Goal: Task Accomplishment & Management: Use online tool/utility

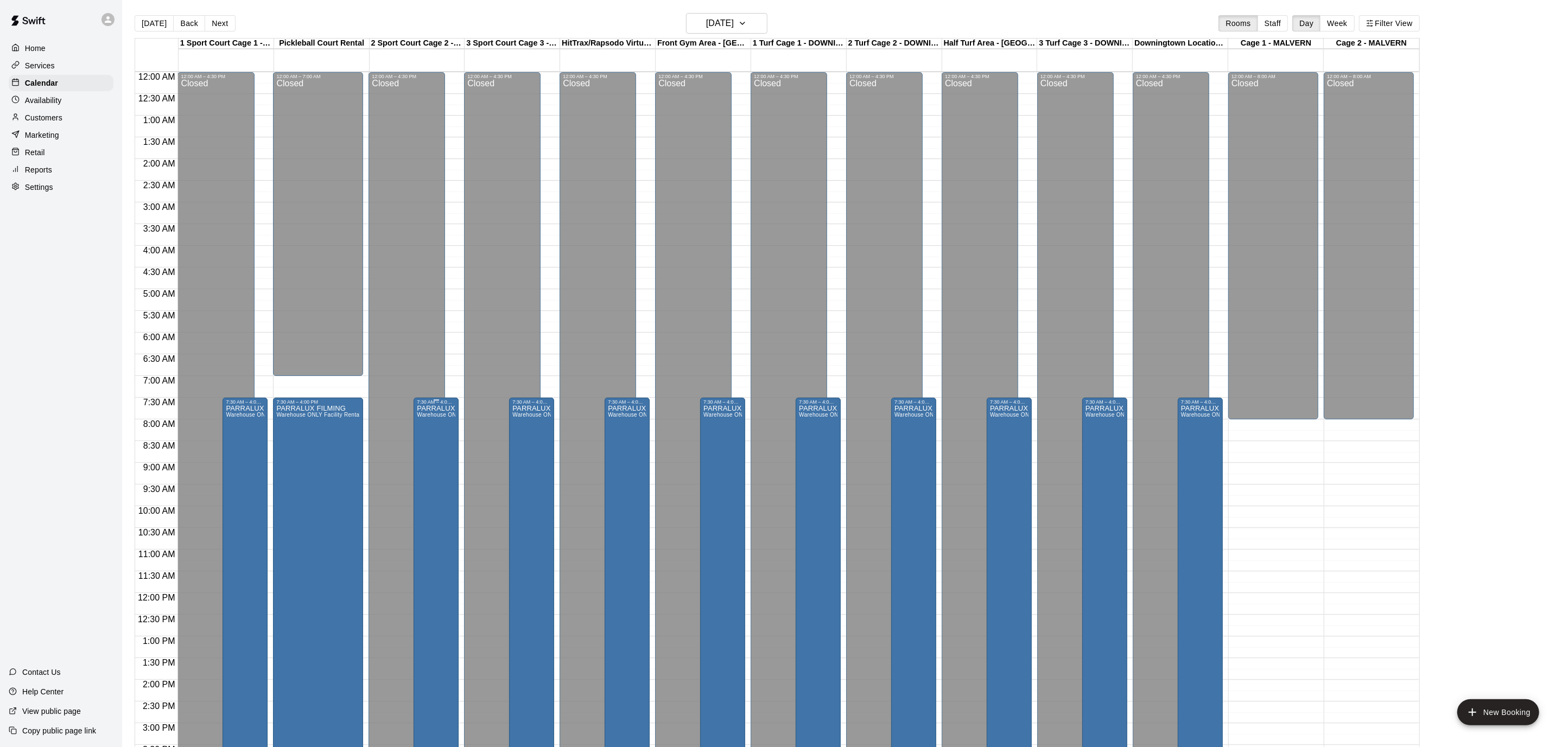
scroll to position [321, 0]
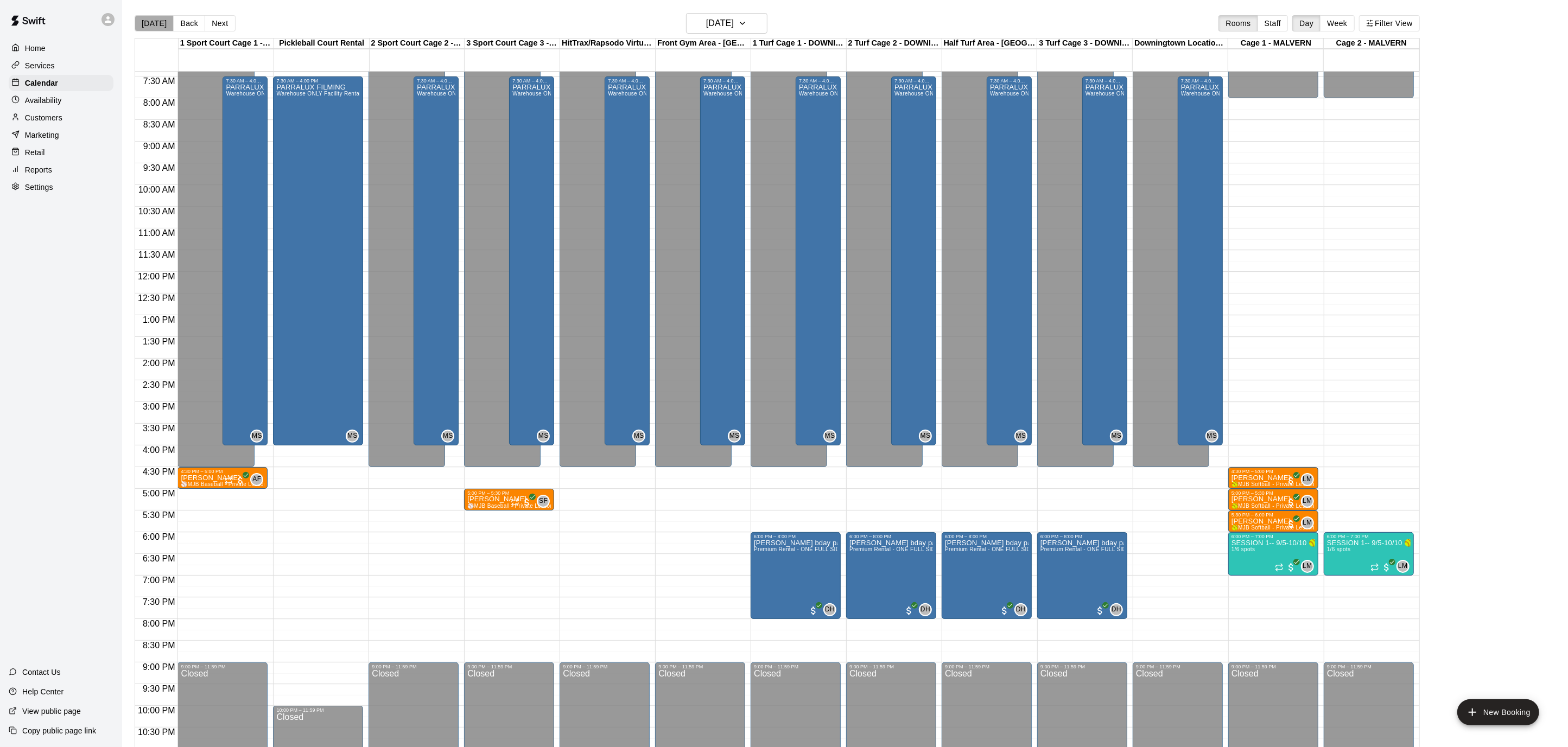
click at [156, 25] on button "[DATE]" at bounding box center [154, 24] width 39 height 16
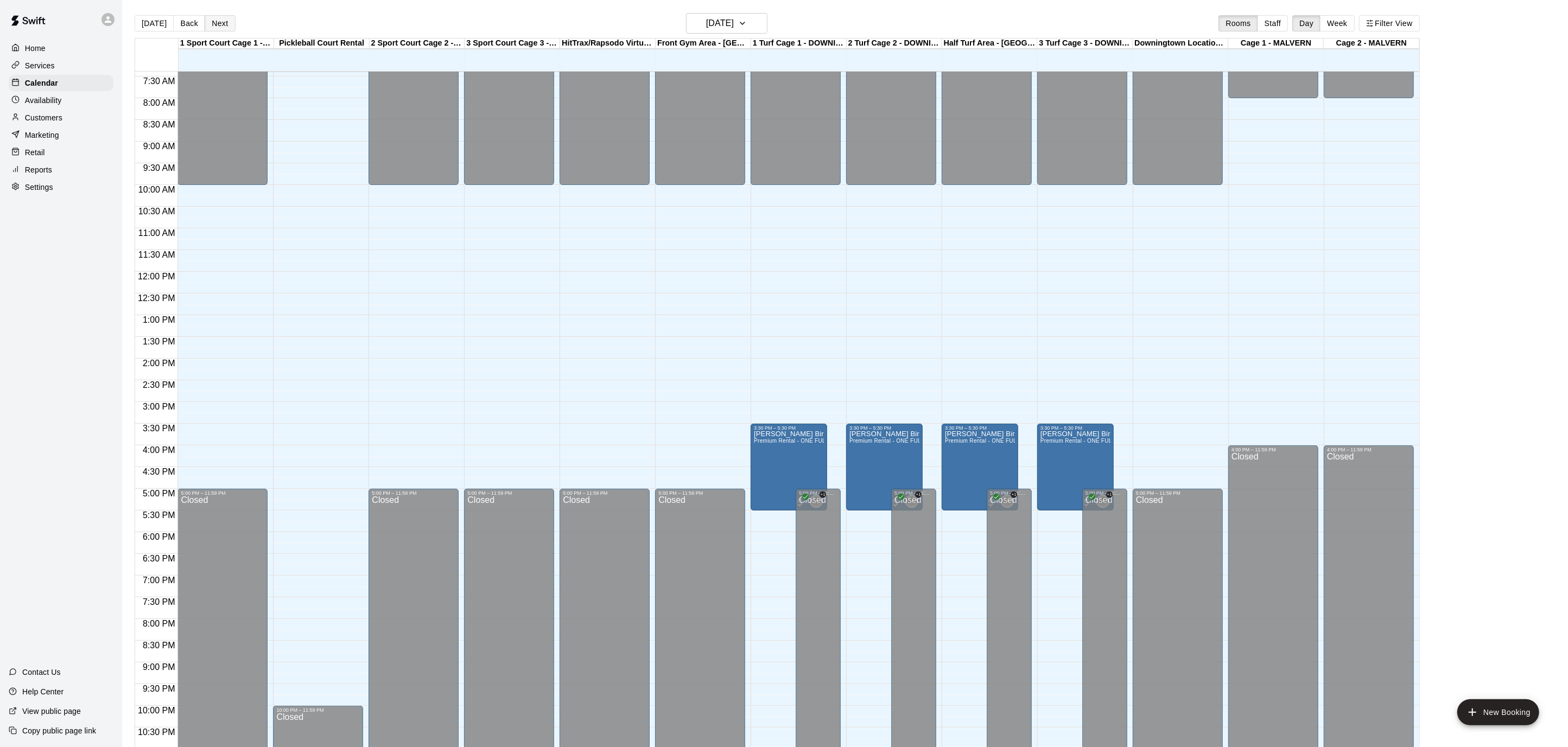
click at [212, 24] on button "Next" at bounding box center [219, 24] width 30 height 16
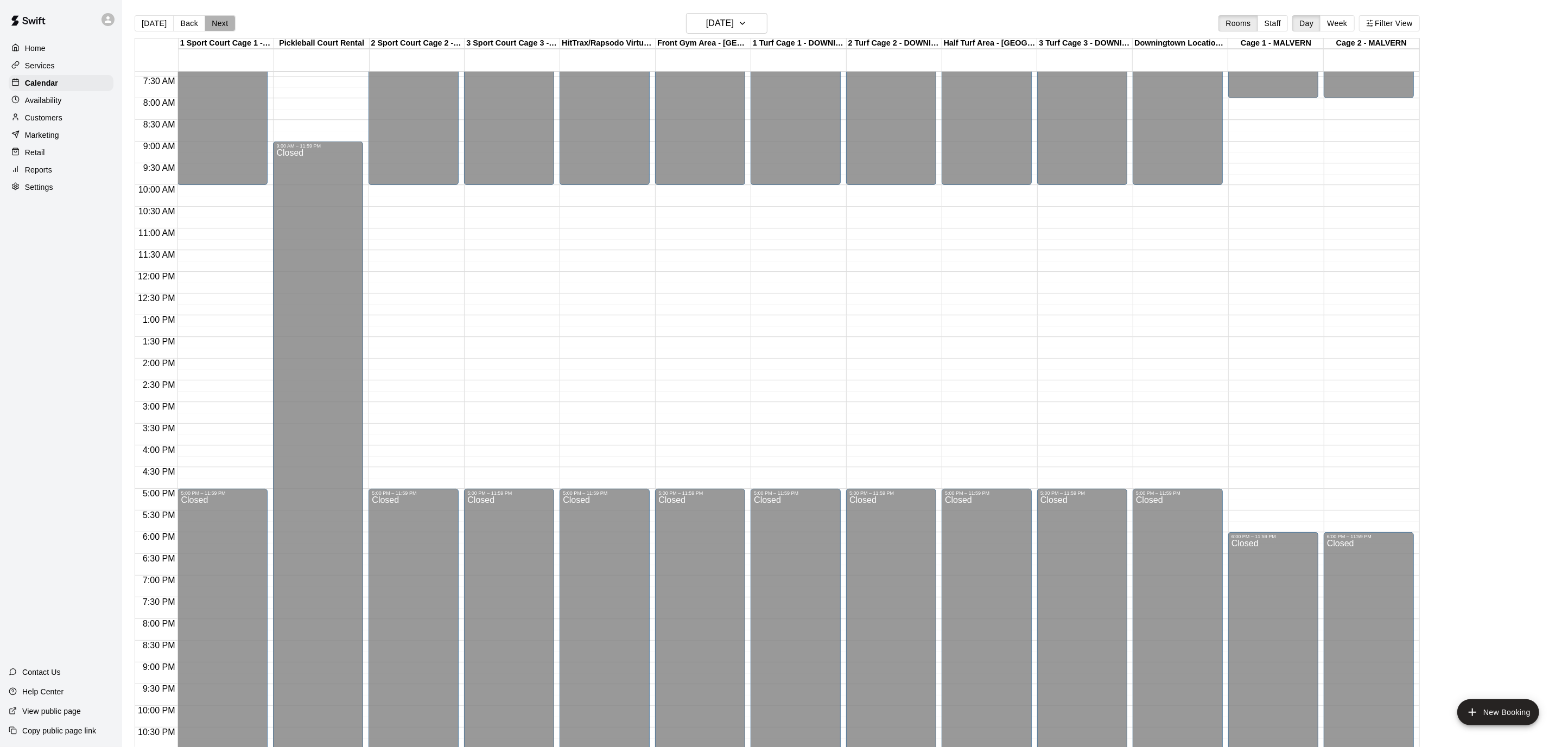
click at [212, 23] on button "Next" at bounding box center [219, 24] width 30 height 16
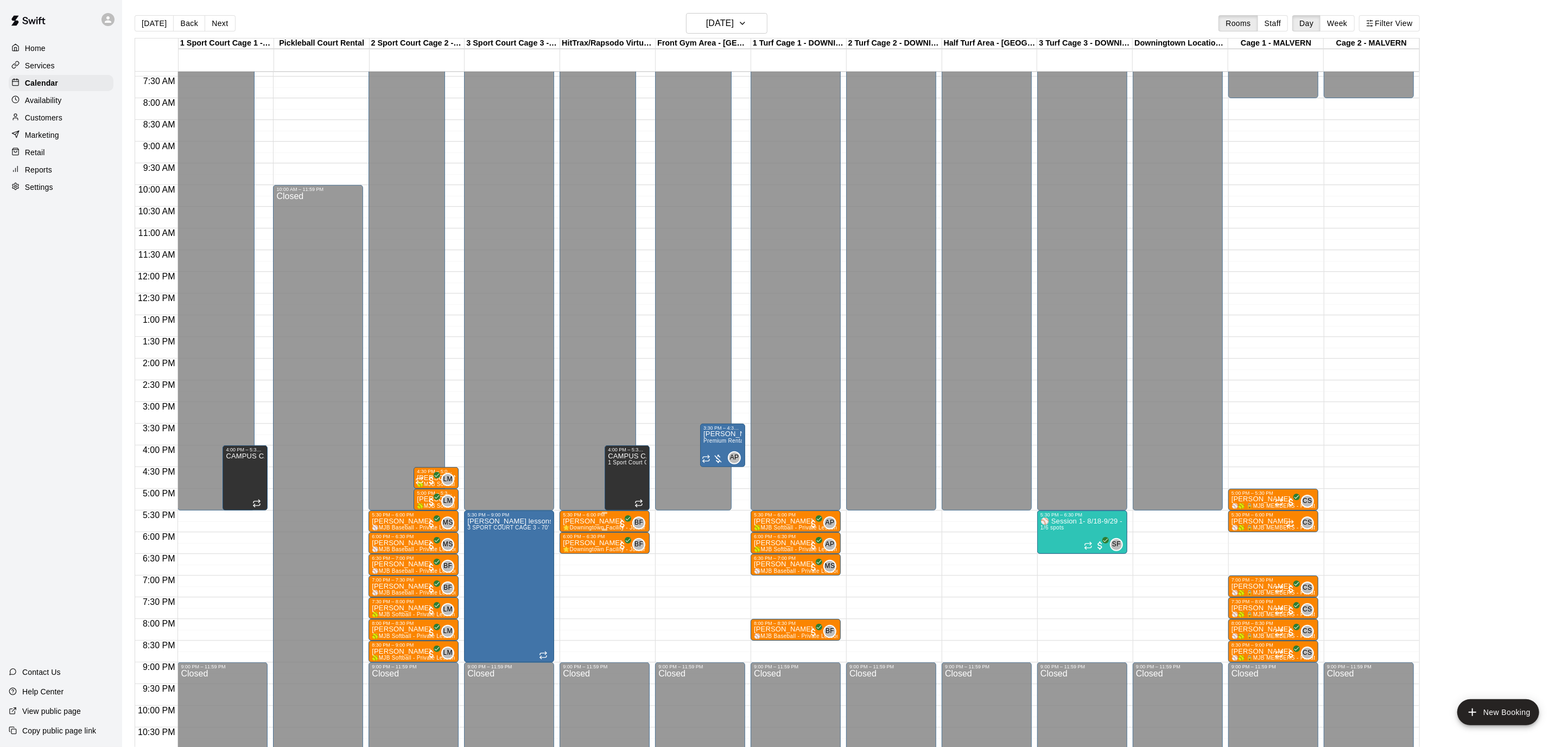
scroll to position [324, 0]
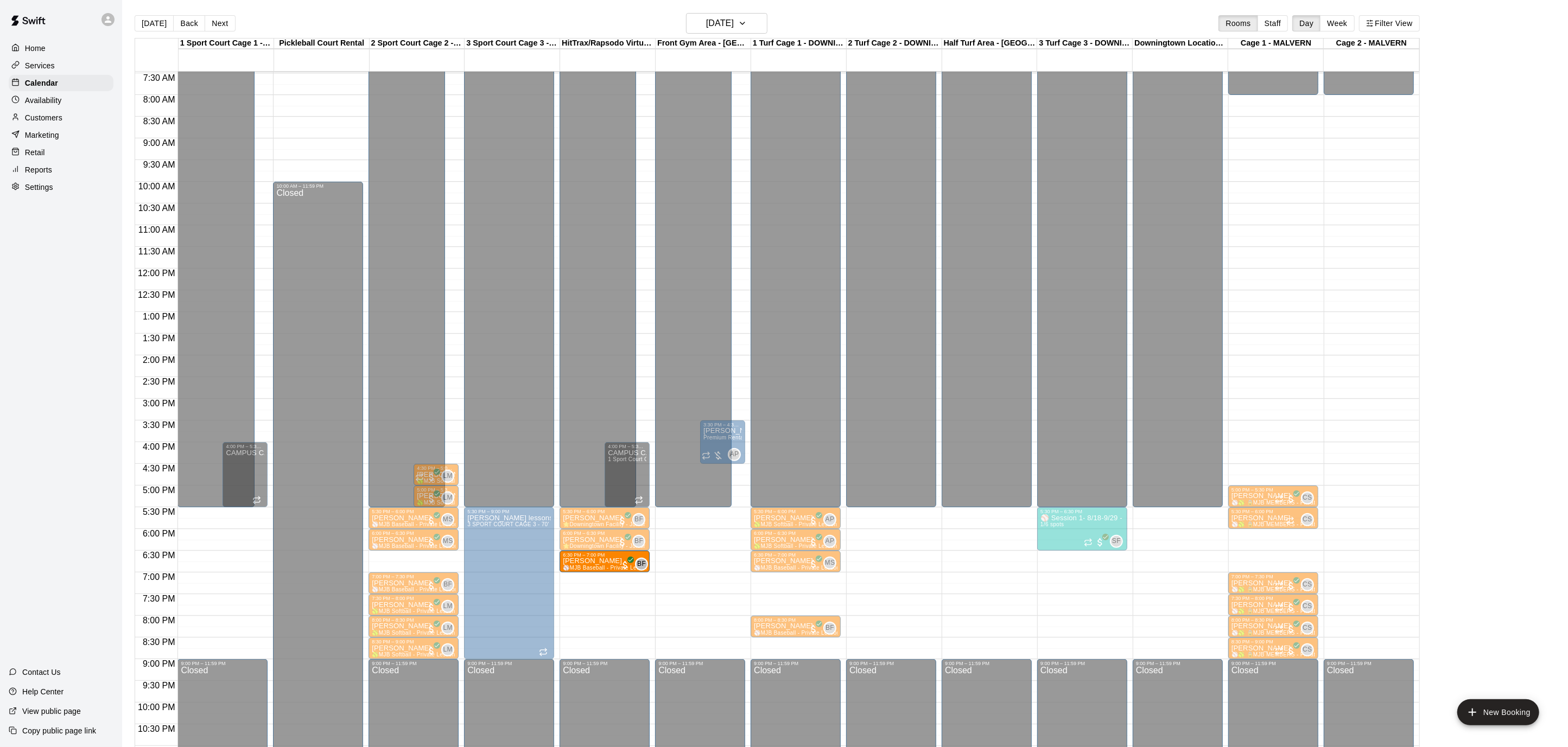
drag, startPoint x: 402, startPoint y: 557, endPoint x: 598, endPoint y: 559, distance: 196.0
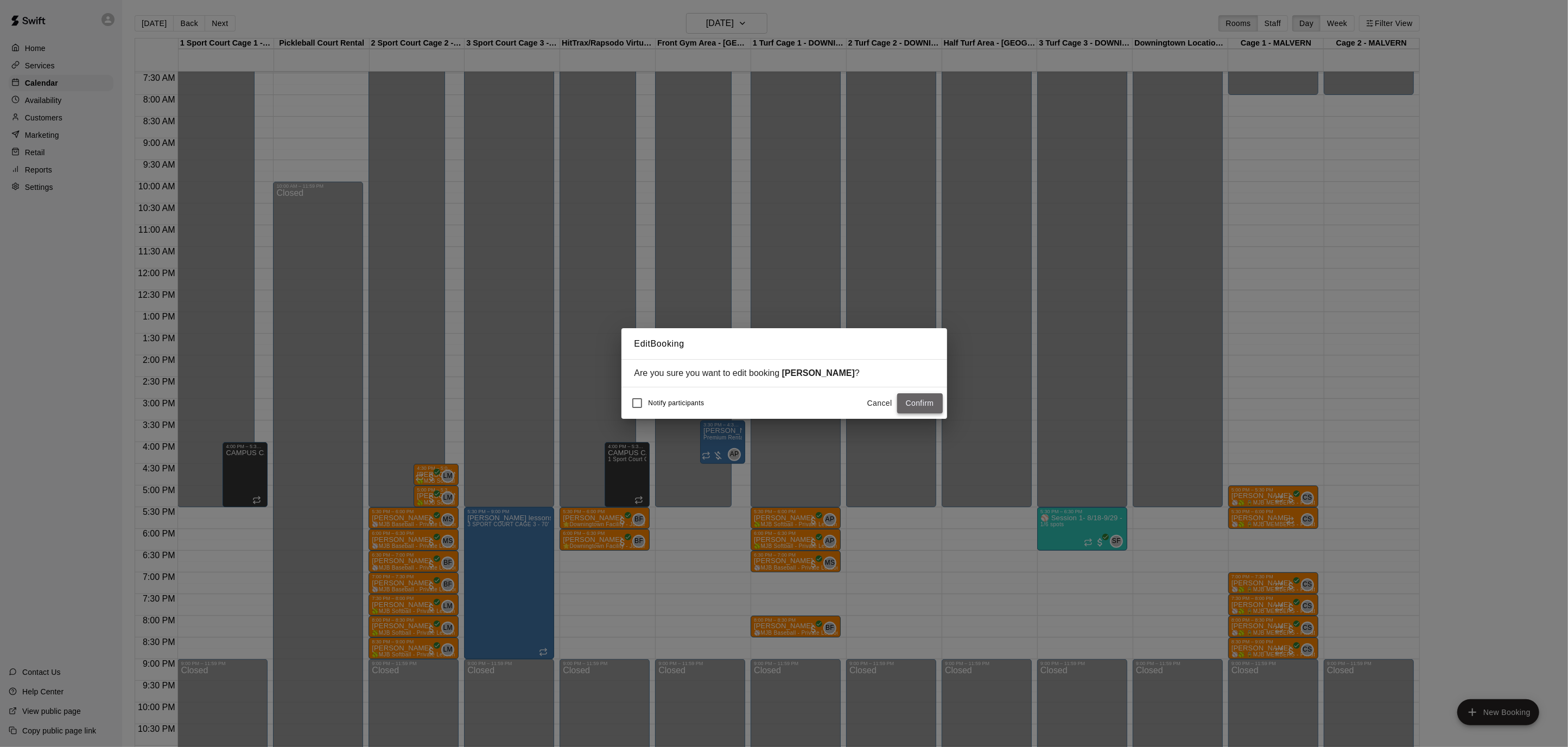
click at [927, 402] on button "Confirm" at bounding box center [920, 403] width 46 height 20
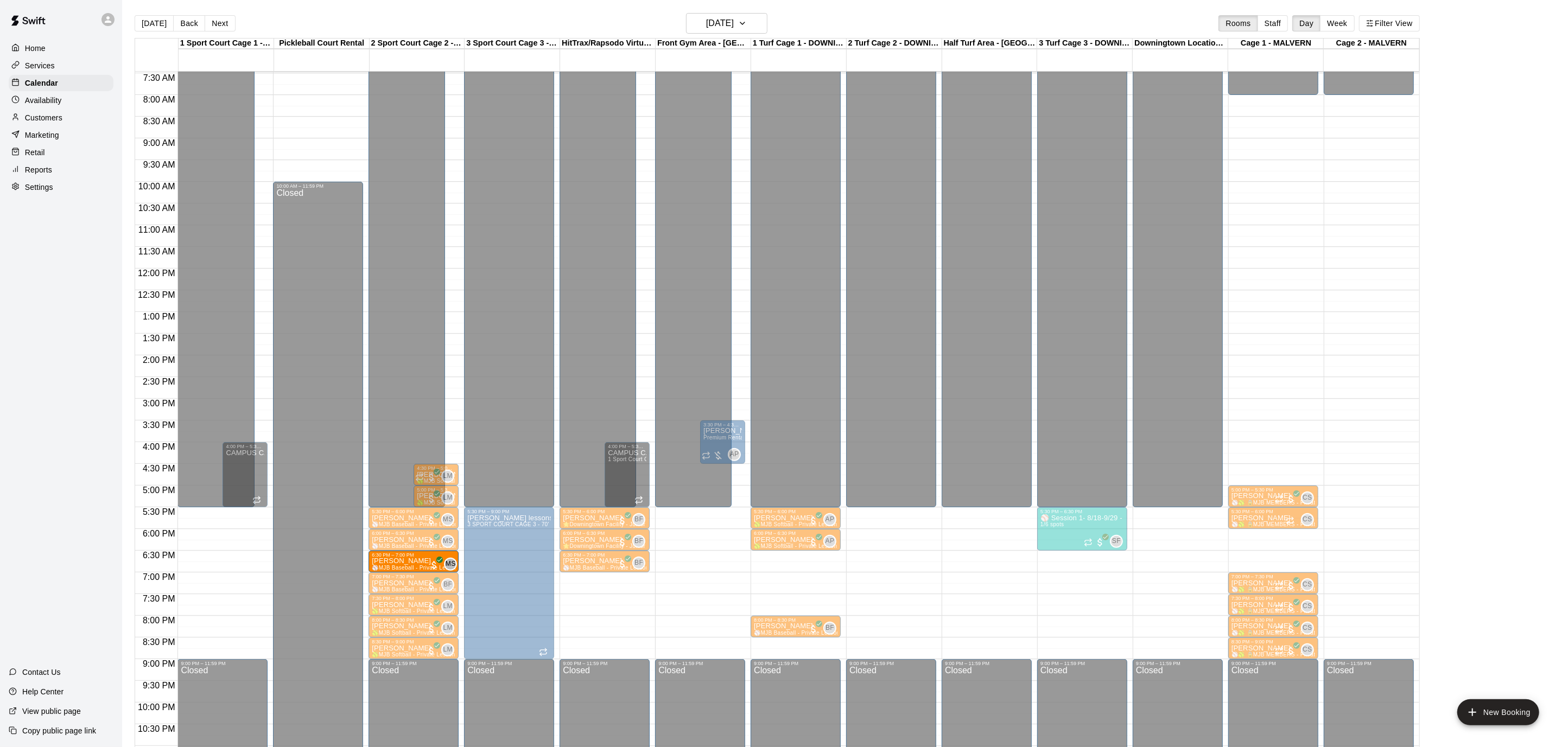
drag, startPoint x: 795, startPoint y: 566, endPoint x: 424, endPoint y: 567, distance: 371.0
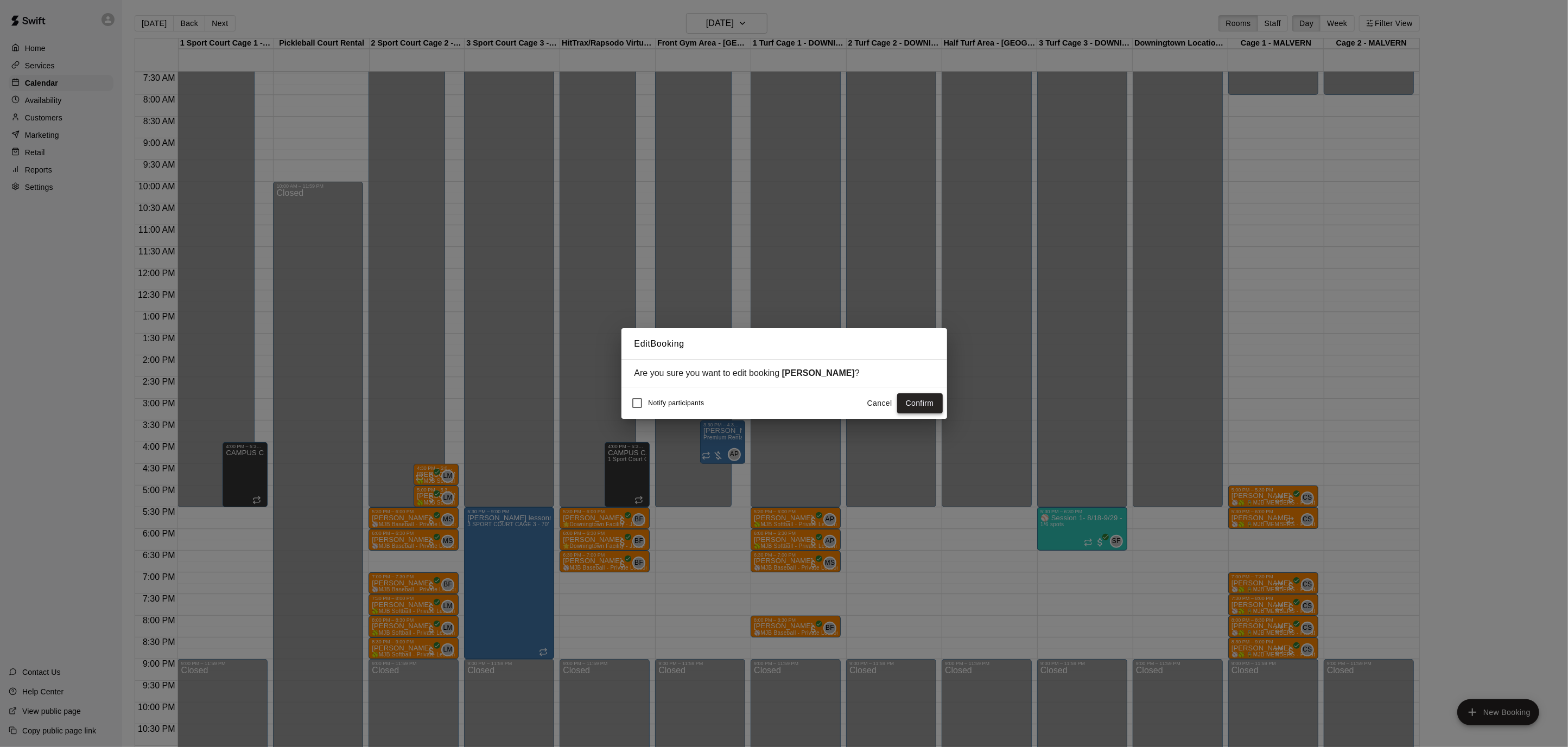
click at [908, 405] on button "Confirm" at bounding box center [920, 403] width 46 height 20
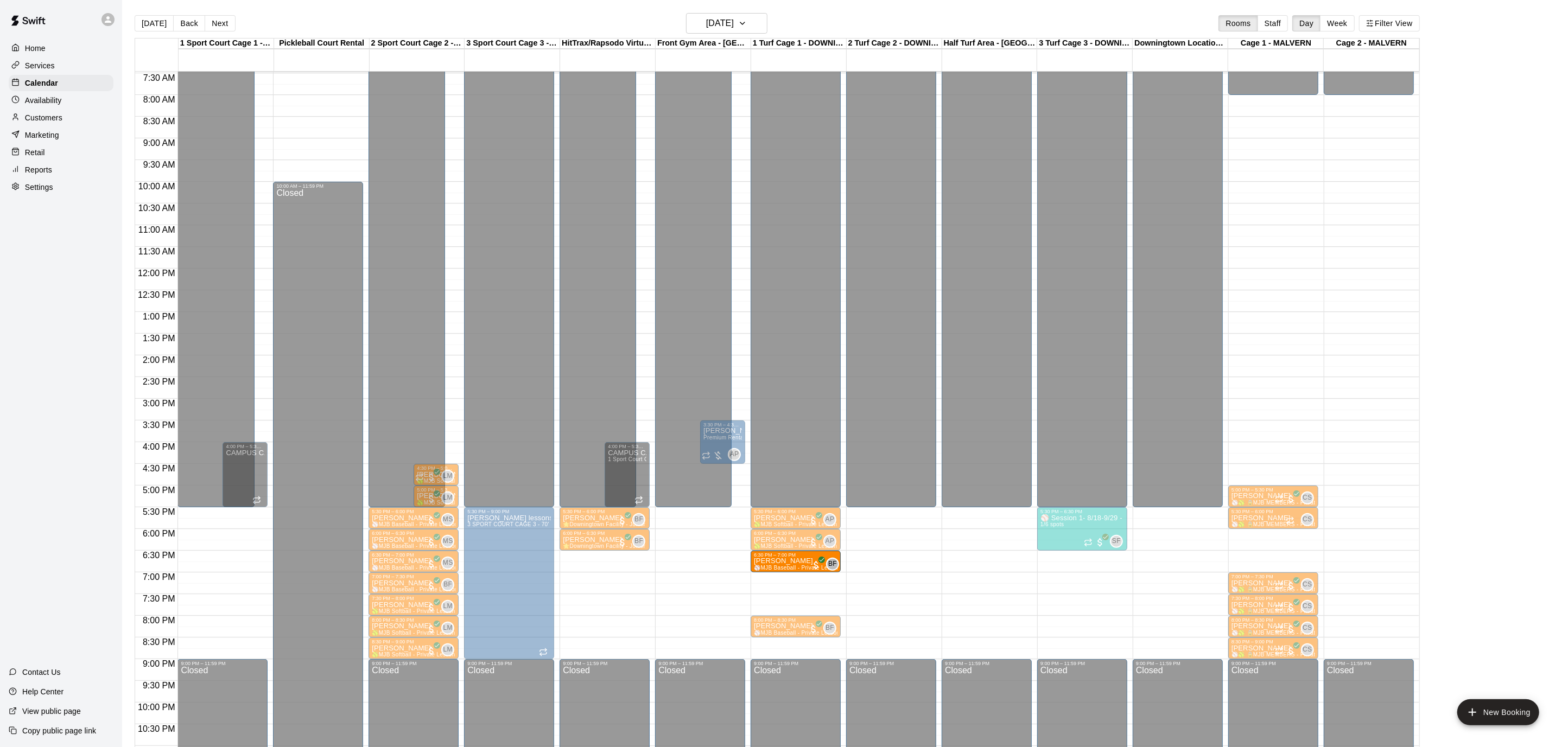
drag, startPoint x: 595, startPoint y: 561, endPoint x: 784, endPoint y: 565, distance: 189.0
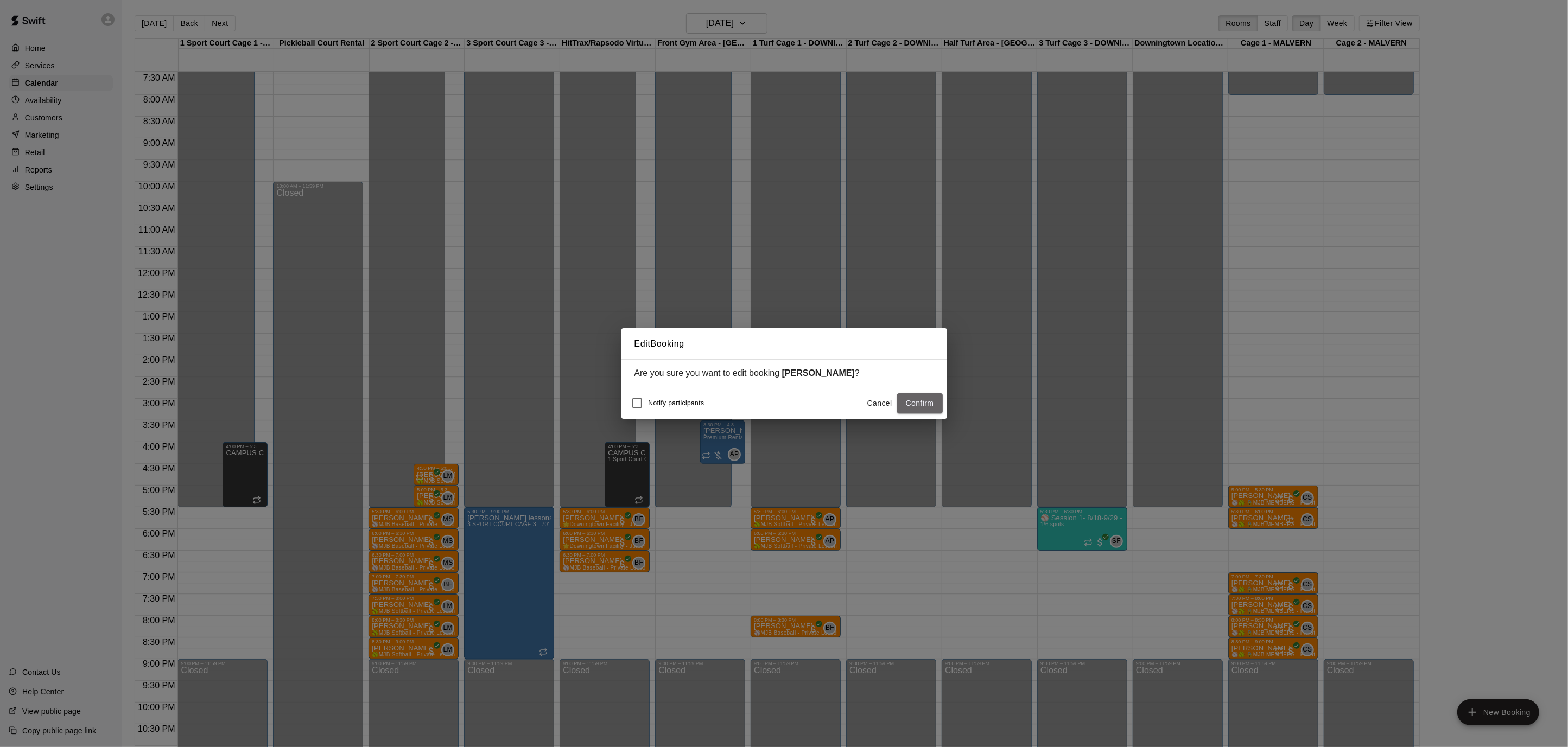
click at [933, 408] on button "Confirm" at bounding box center [920, 403] width 46 height 20
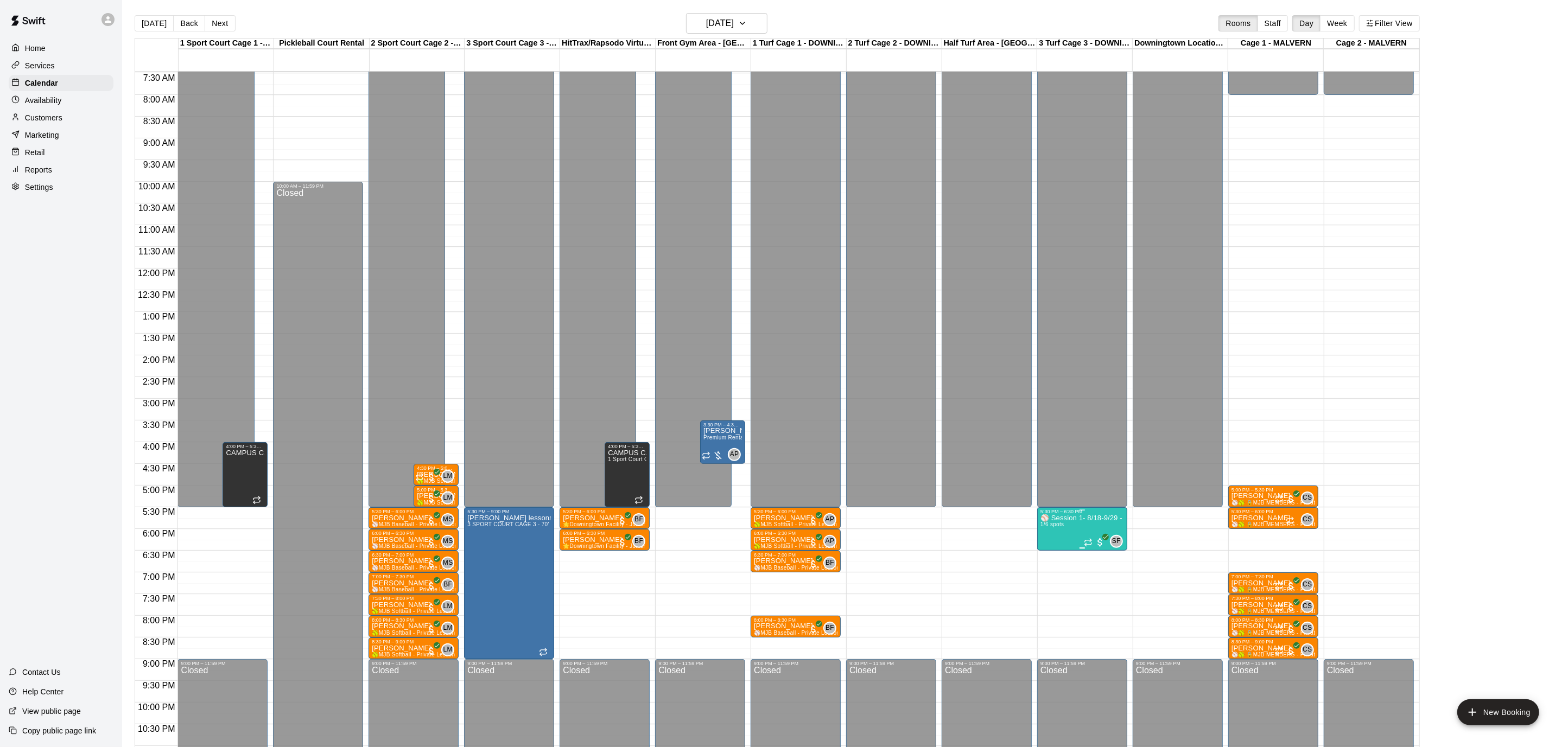
click at [1046, 551] on img "edit" at bounding box center [1051, 551] width 12 height 12
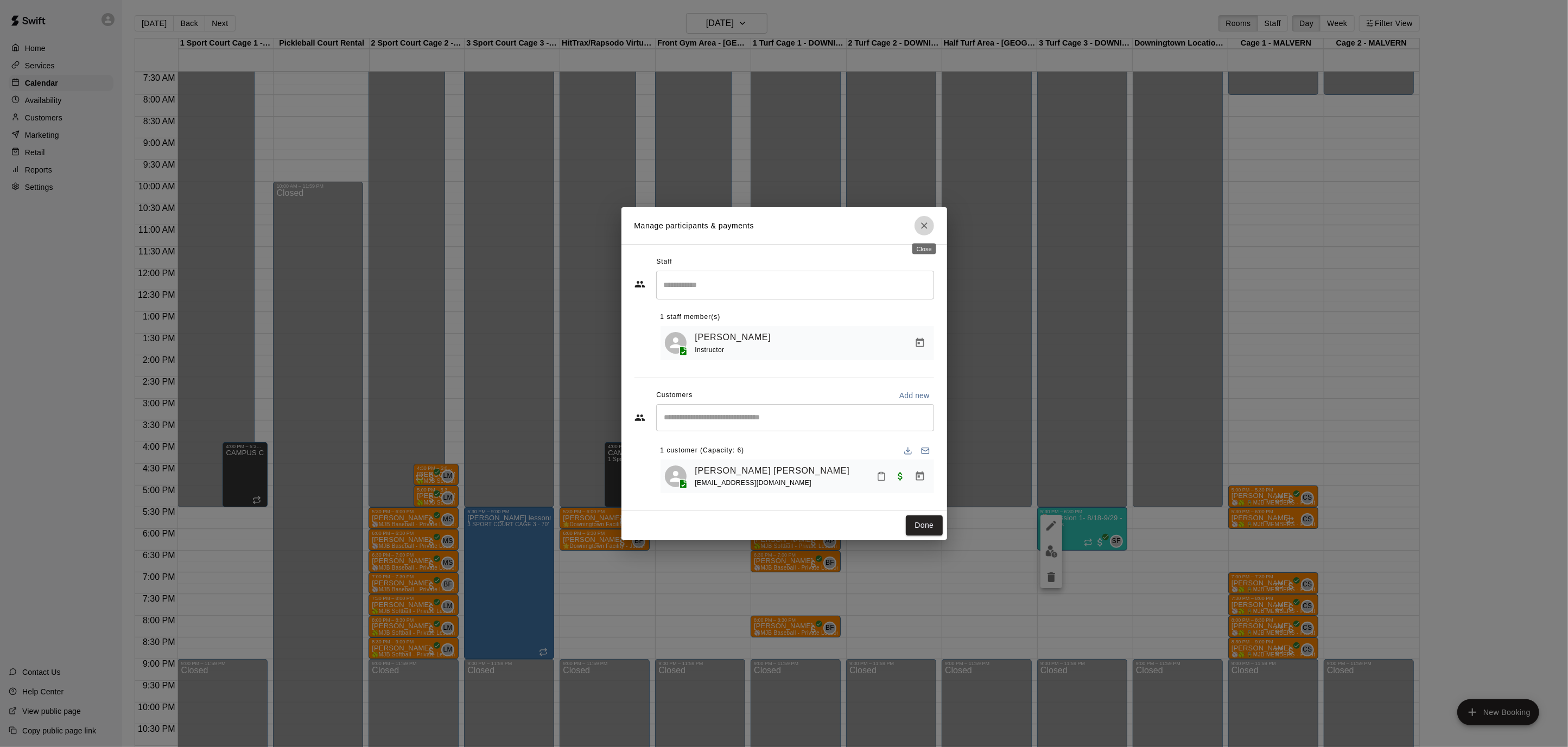
click at [926, 228] on icon "Close" at bounding box center [924, 226] width 7 height 7
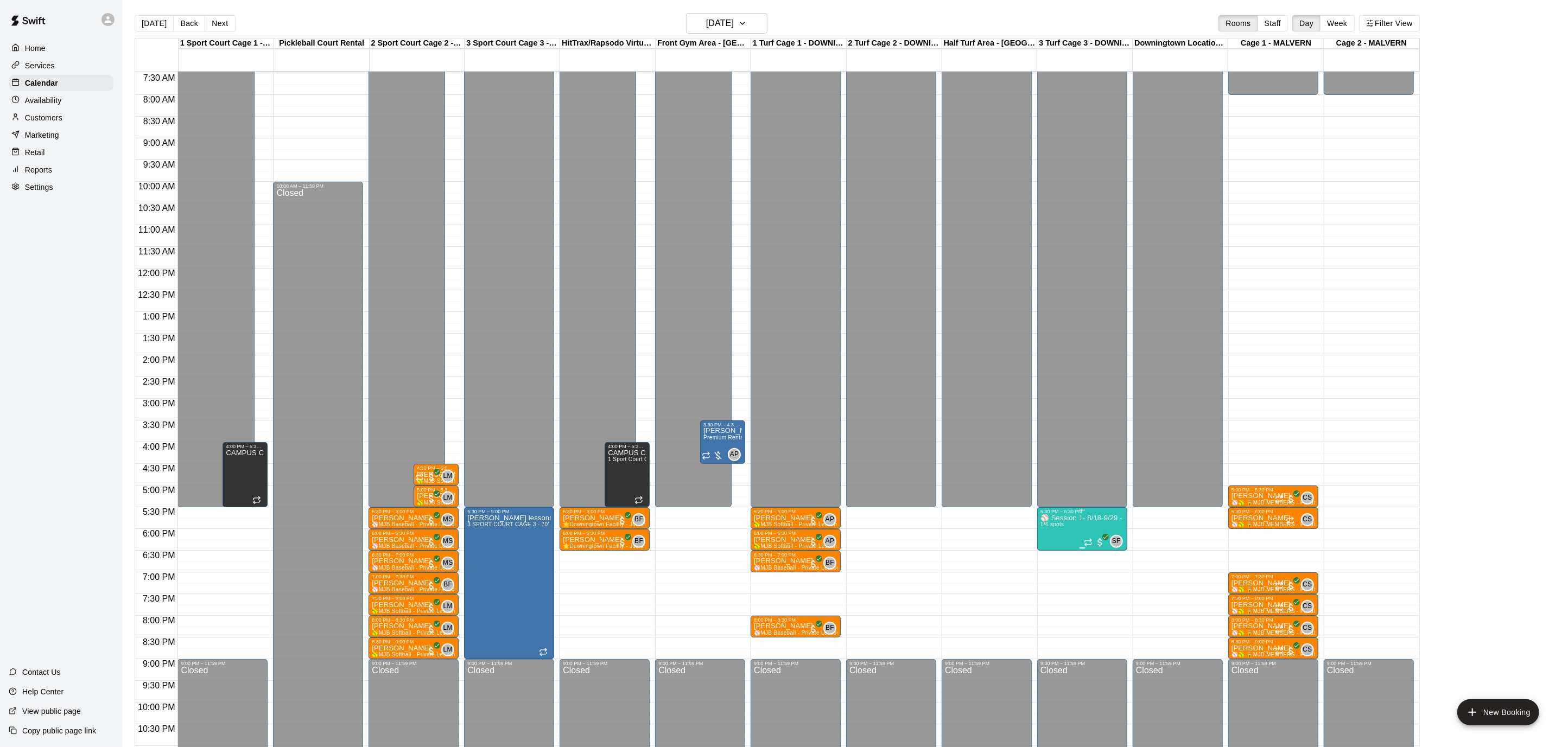
click at [1060, 519] on p "⚾️ Session 1- 8/18-9/29 - Pitching-Semi-Private ⚾️" at bounding box center [1082, 519] width 84 height 0
click at [1053, 549] on img "edit" at bounding box center [1051, 554] width 12 height 12
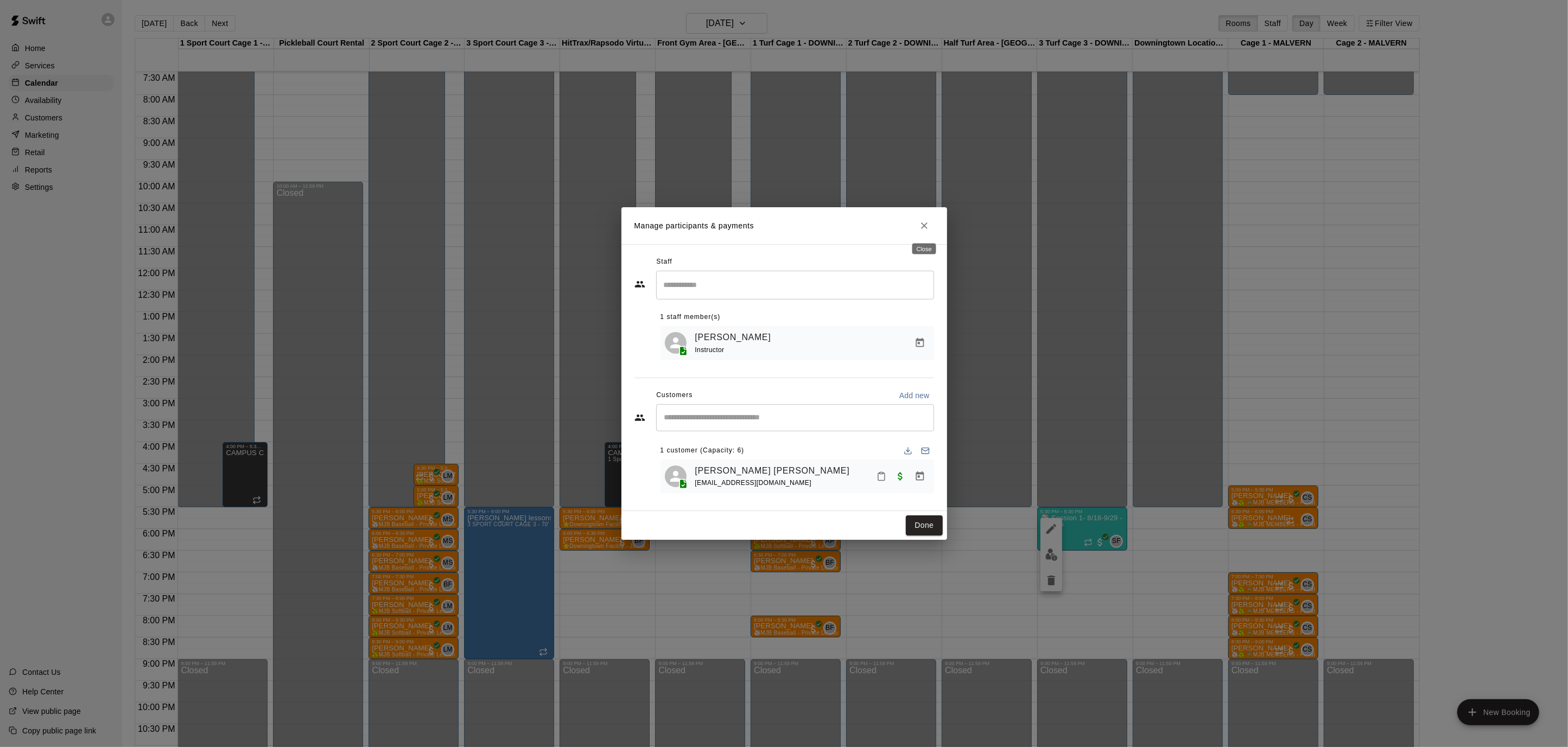
click at [928, 224] on icon "Close" at bounding box center [923, 225] width 11 height 11
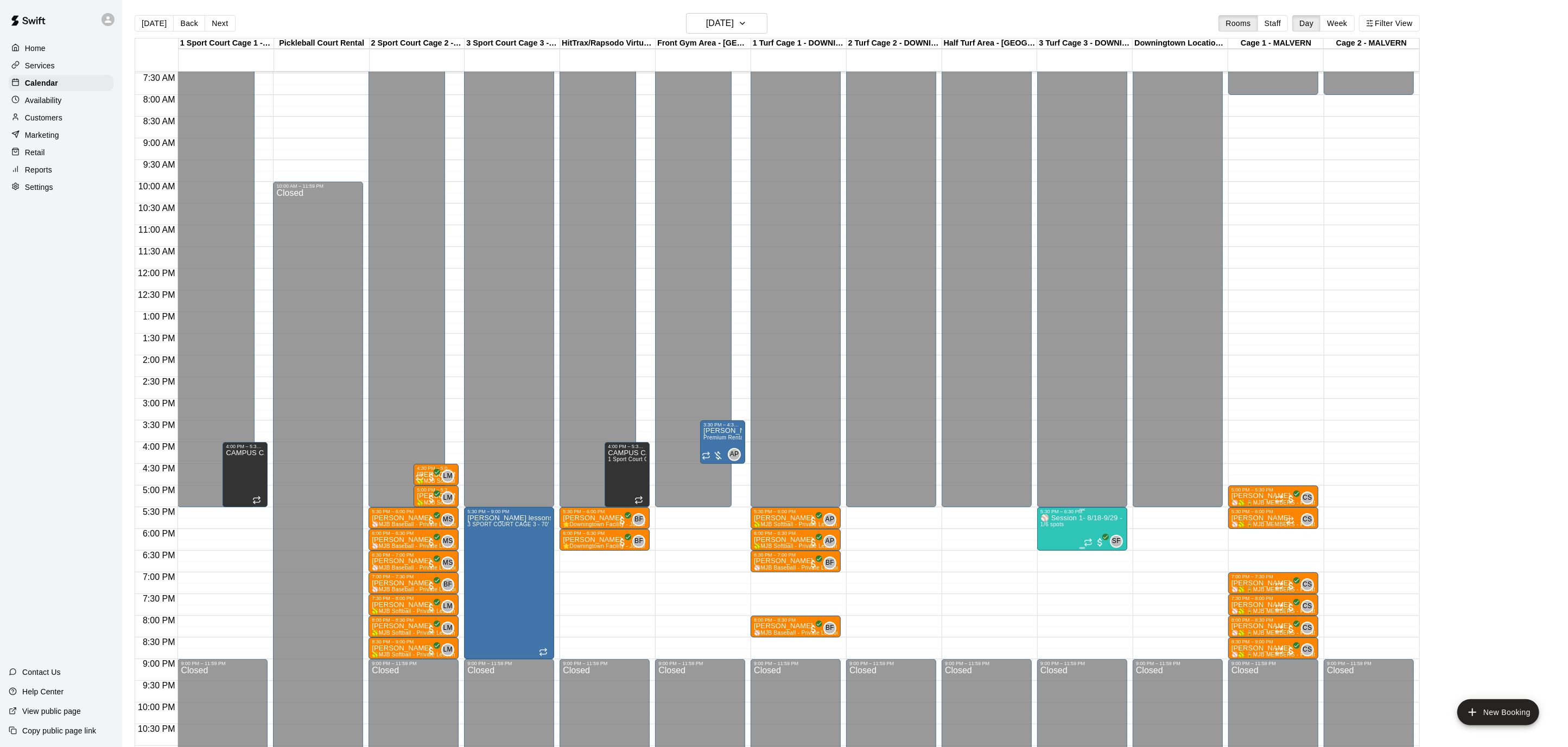
click at [1053, 519] on p "⚾️ Session 1- 8/18-9/29 - Pitching-Semi-Private ⚾️" at bounding box center [1082, 519] width 84 height 0
click at [1046, 525] on icon "edit" at bounding box center [1051, 529] width 13 height 13
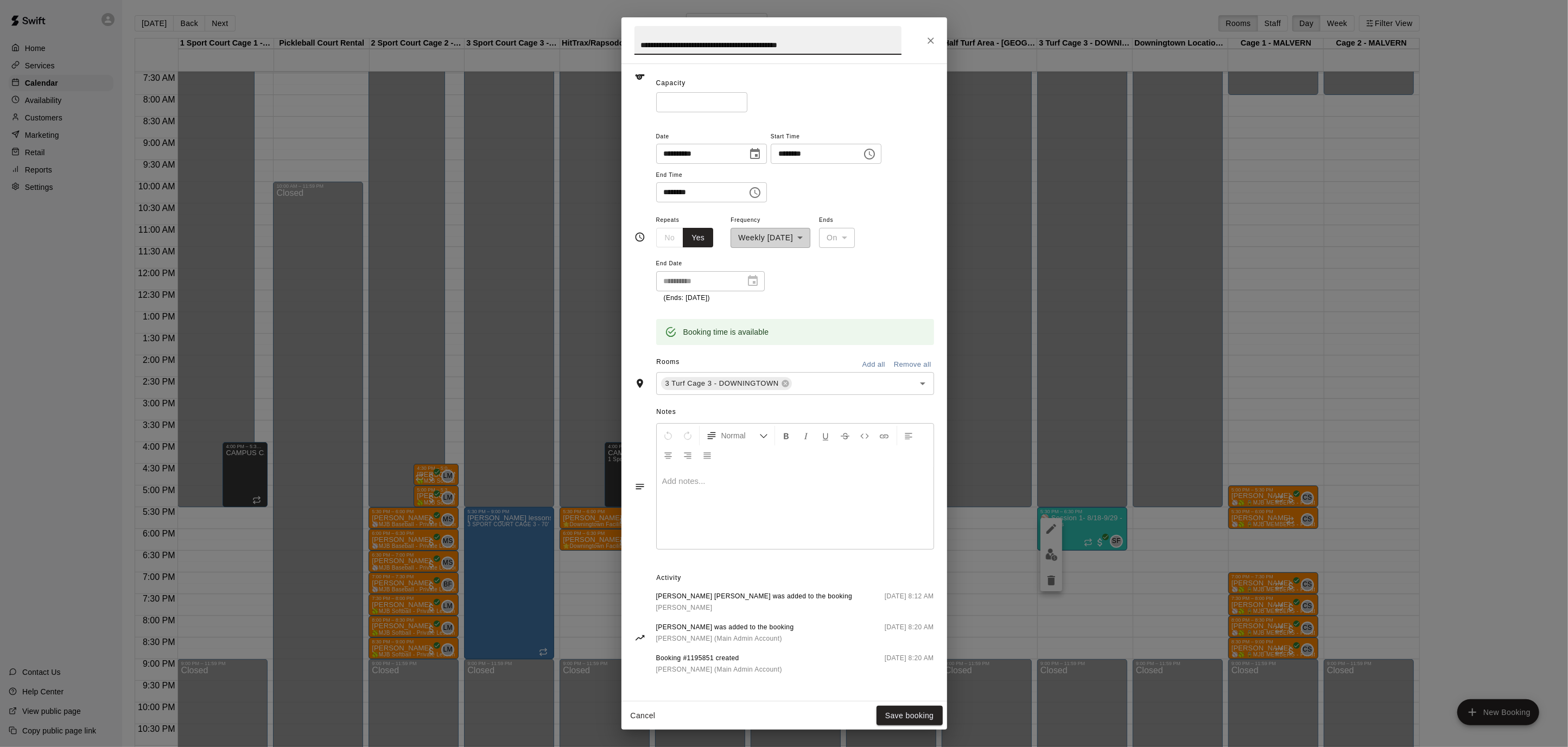
scroll to position [0, 0]
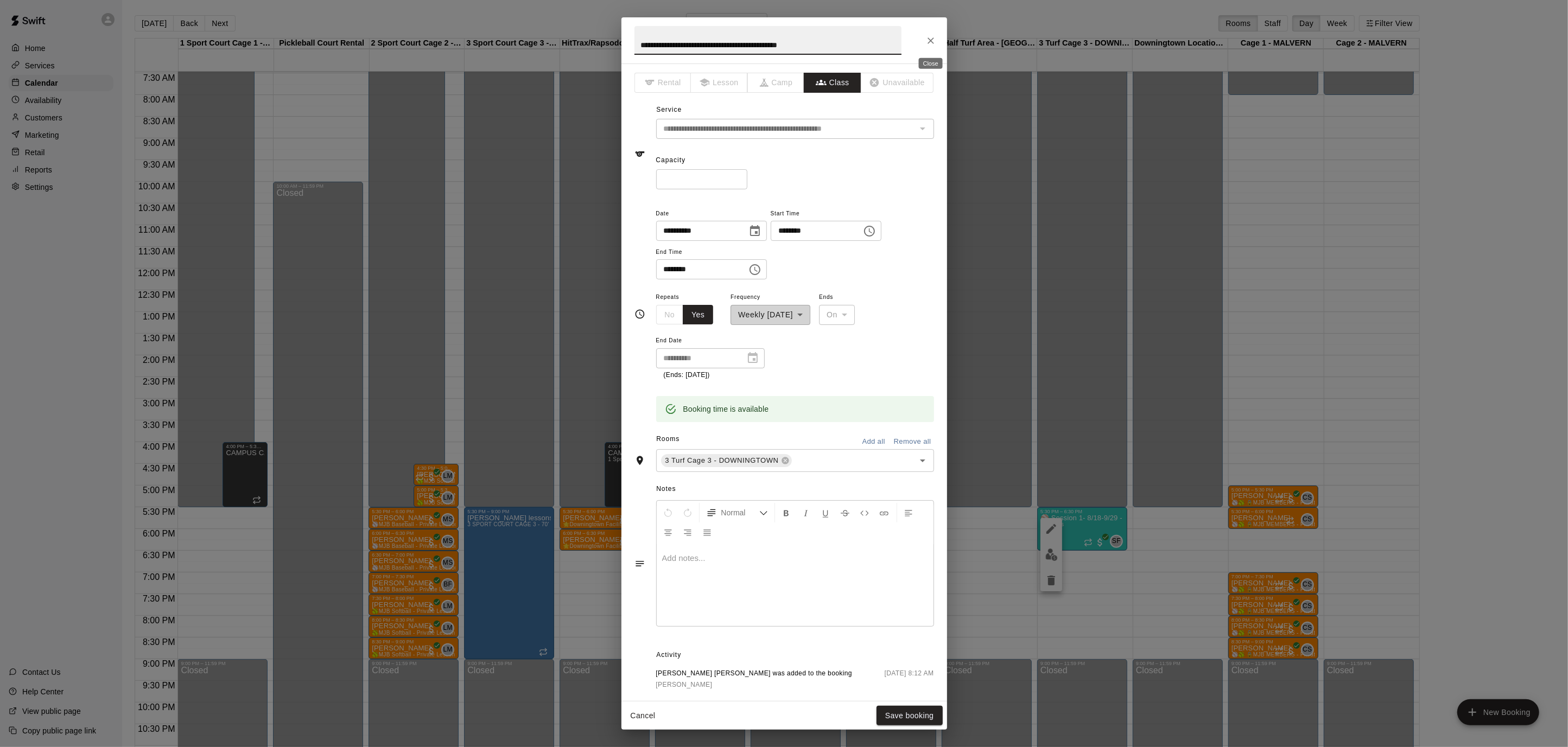
click at [931, 33] on button "Close" at bounding box center [931, 41] width 20 height 20
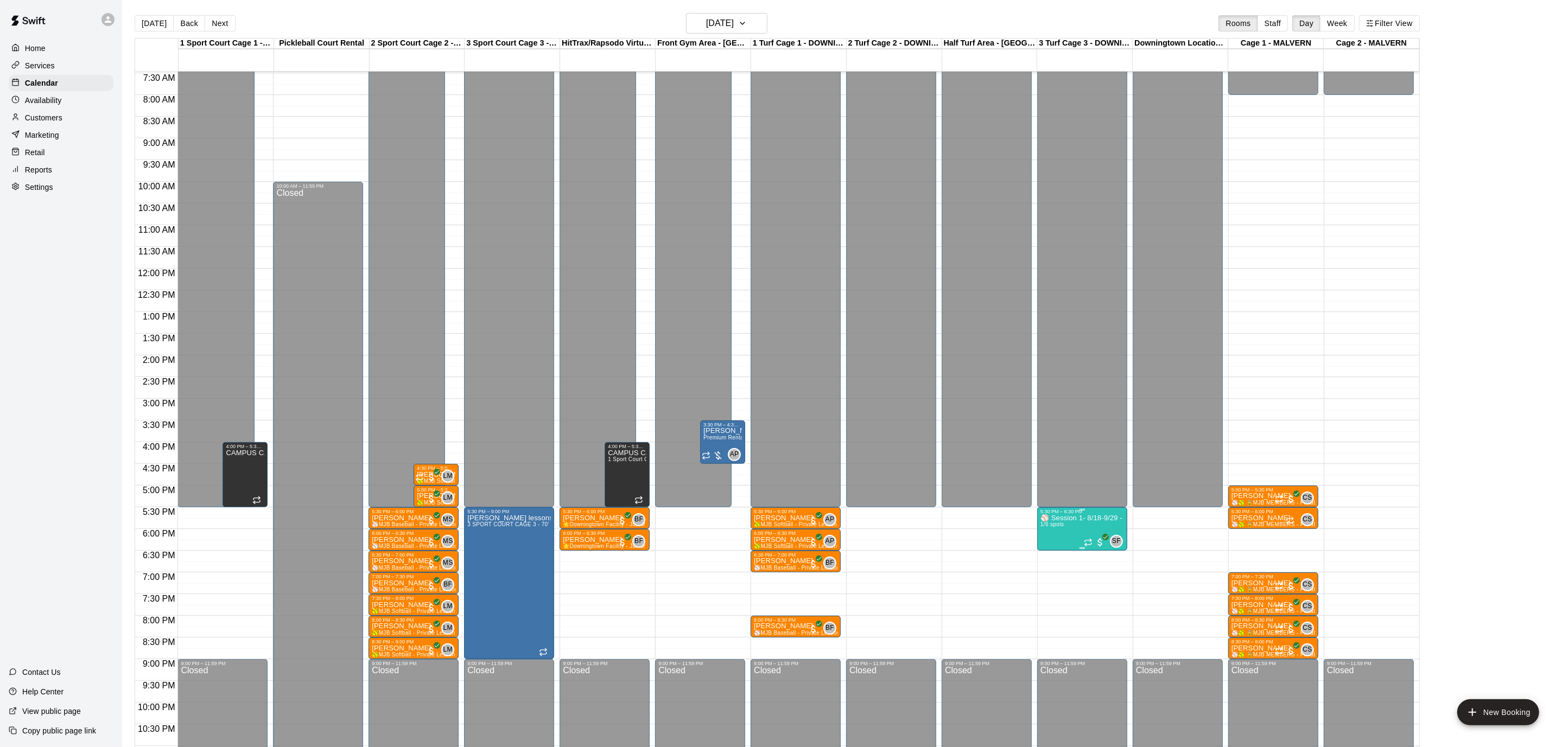
click at [30, 49] on div at bounding box center [784, 373] width 1568 height 747
click at [28, 48] on p "Home" at bounding box center [35, 48] width 20 height 11
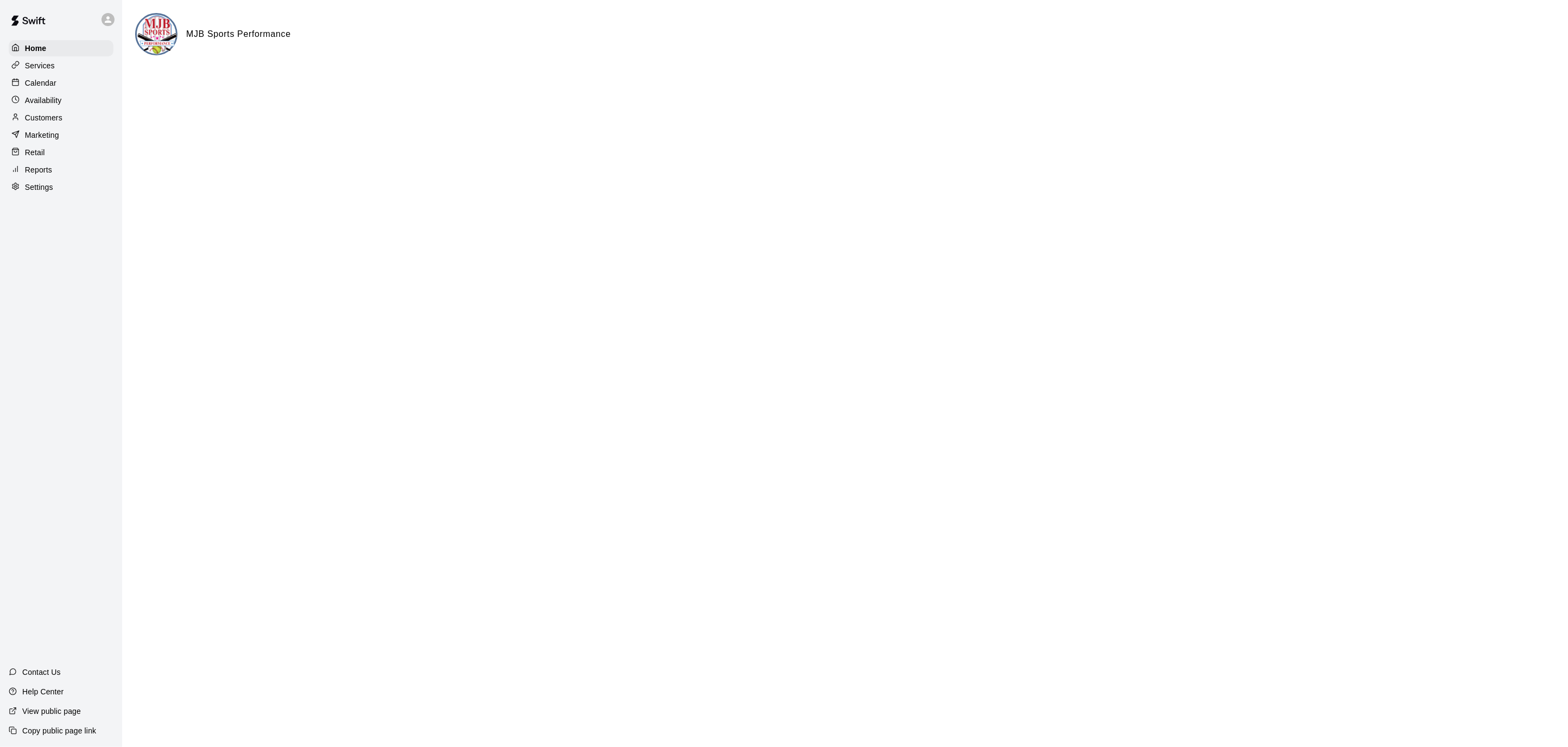
click at [37, 67] on p "Services" at bounding box center [40, 65] width 30 height 11
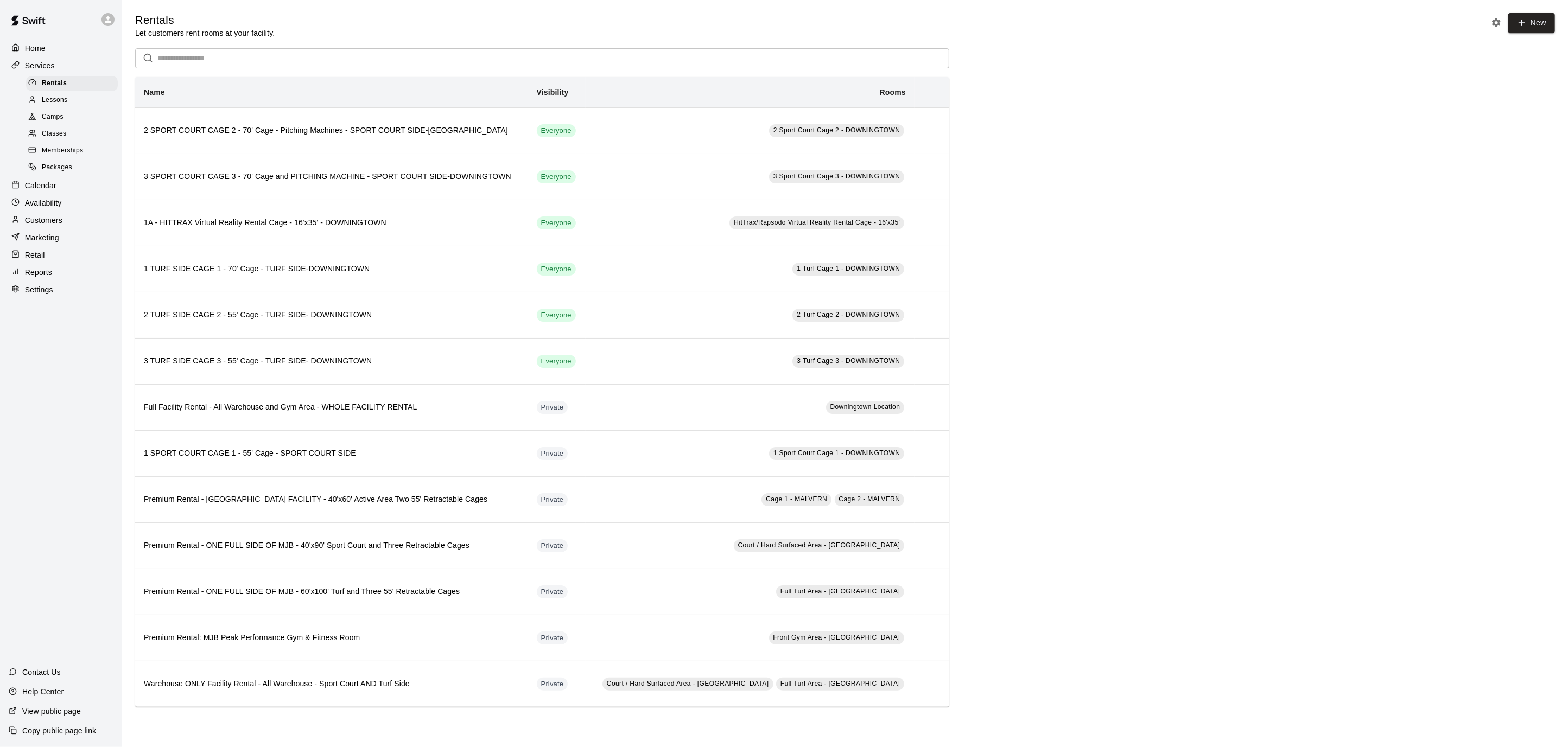
click at [50, 131] on span "Classes" at bounding box center [54, 133] width 24 height 11
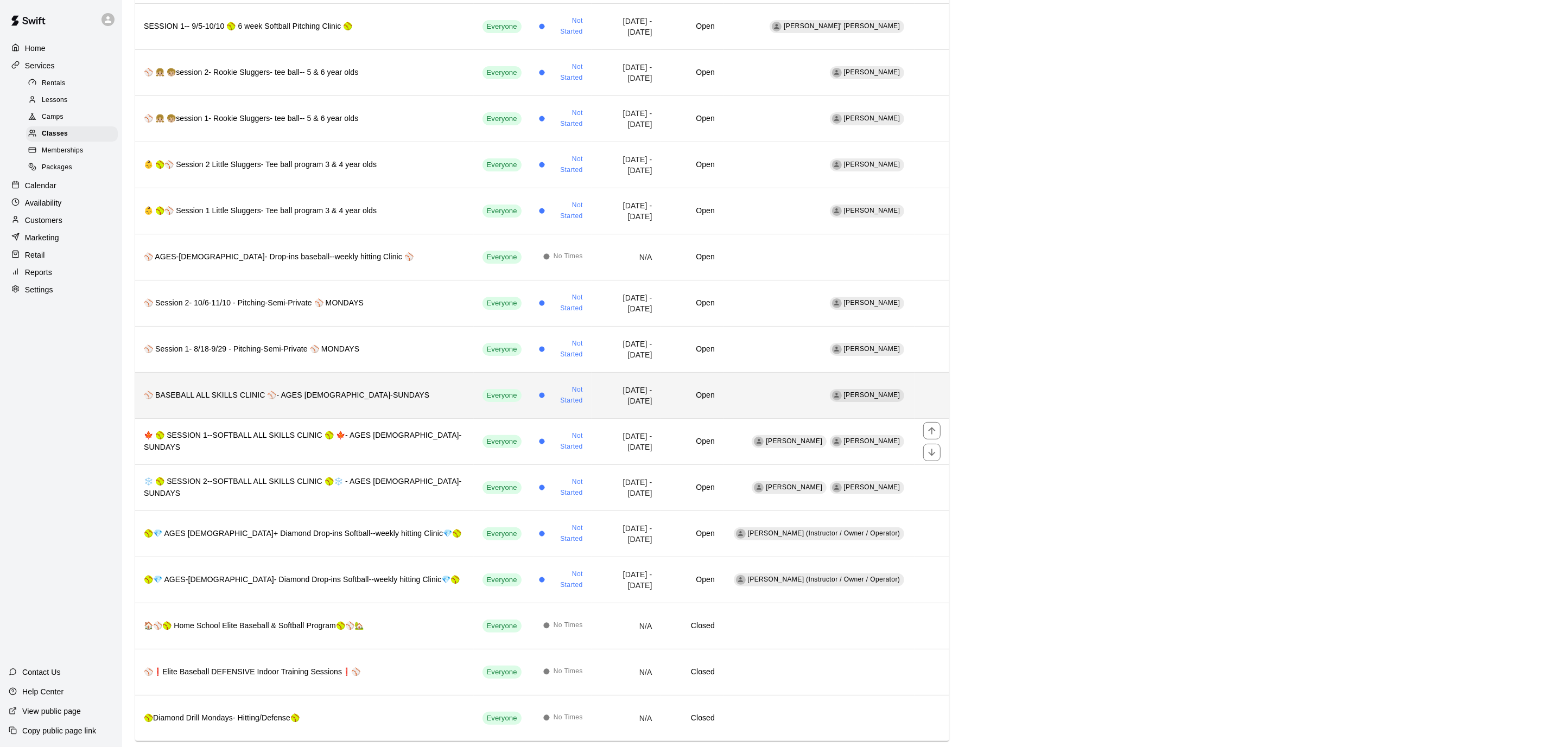
scroll to position [184, 0]
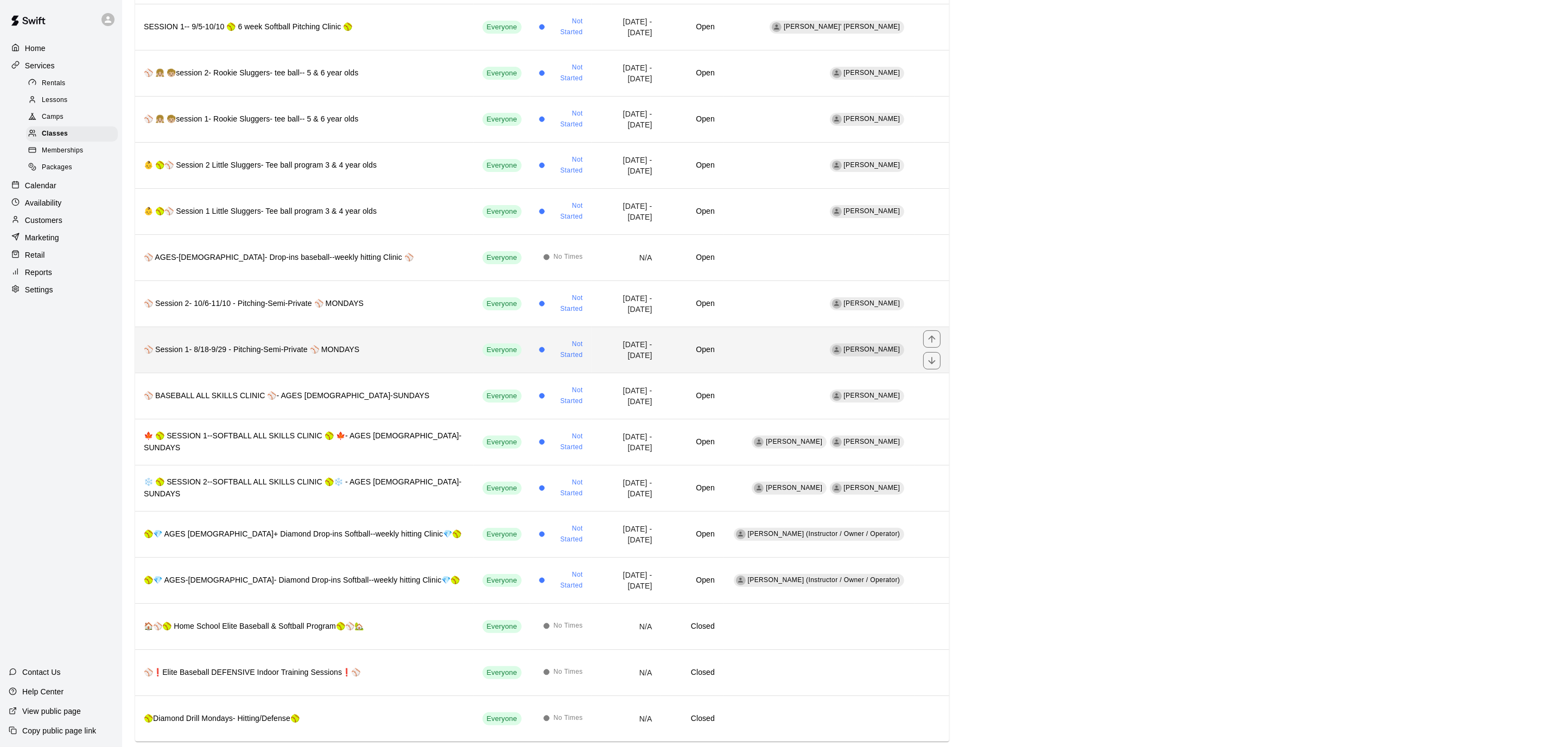
click at [365, 354] on th "⚾️ Session 1- 8/18-9/29 - Pitching-Semi-Private ⚾️ MONDAYS" at bounding box center [304, 350] width 339 height 46
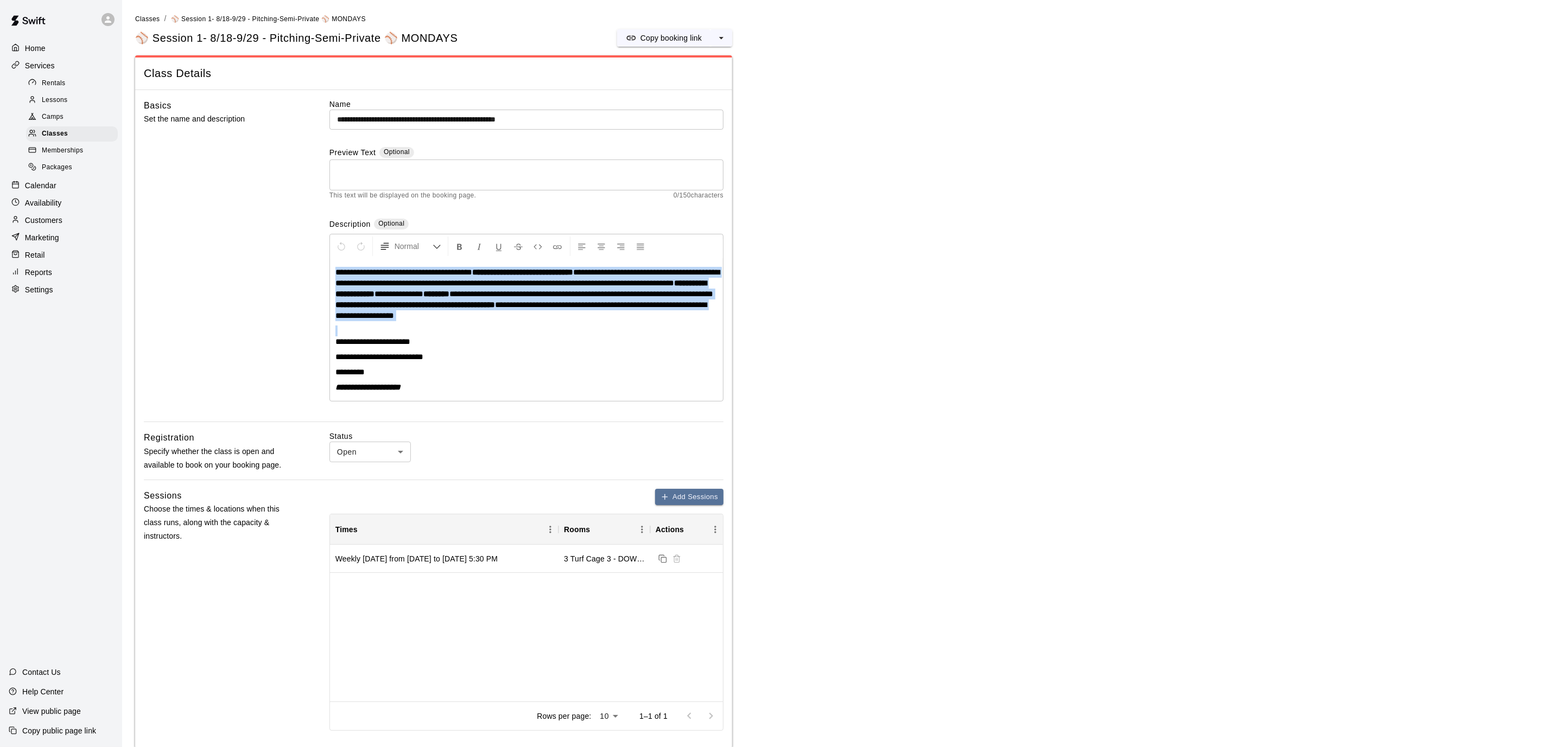
drag, startPoint x: 336, startPoint y: 269, endPoint x: 708, endPoint y: 324, distance: 376.0
click at [708, 324] on div "**********" at bounding box center [526, 329] width 393 height 142
copy p "**********"
click at [664, 37] on p "Copy booking link" at bounding box center [671, 37] width 61 height 11
click at [36, 45] on p "Home" at bounding box center [35, 48] width 20 height 11
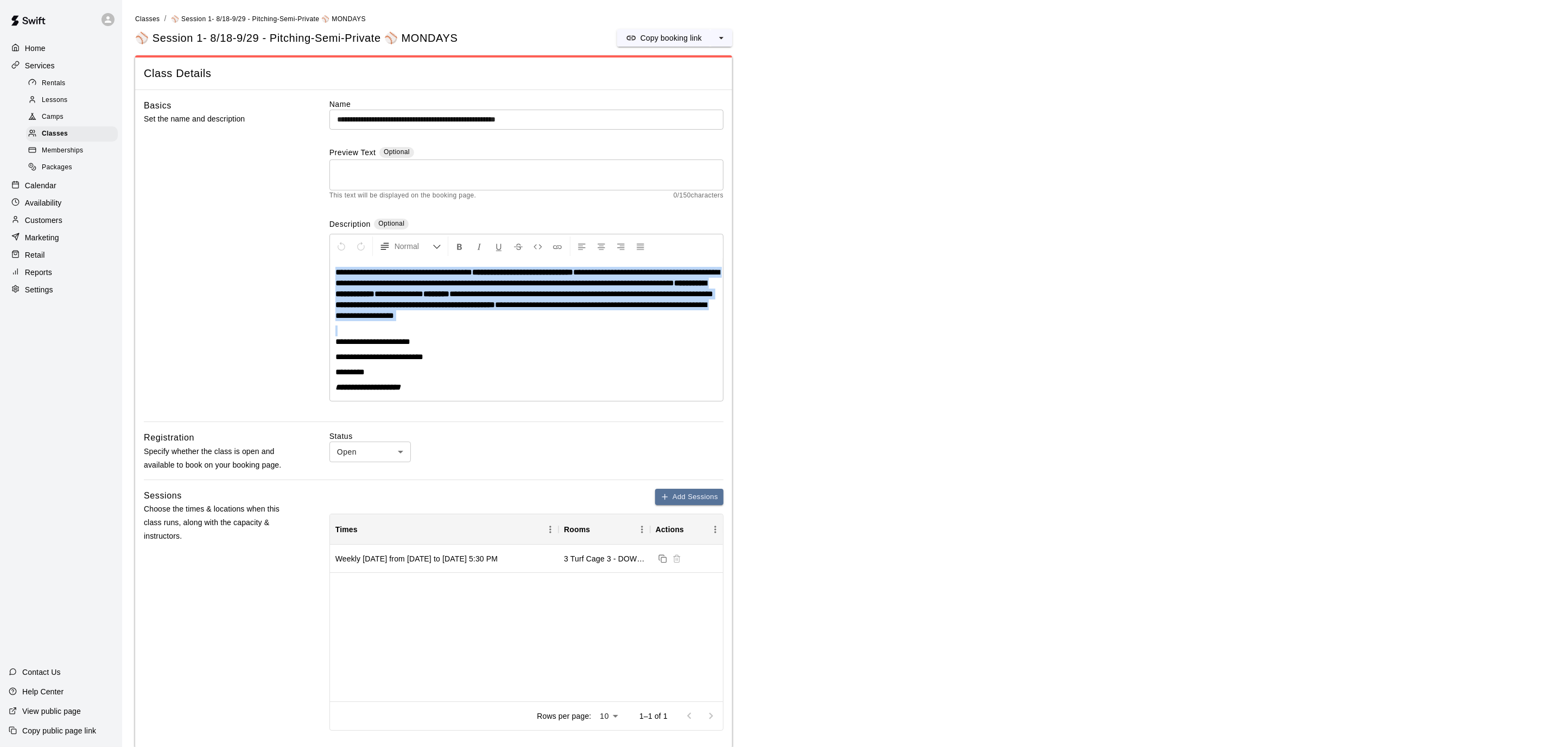
click at [36, 45] on p "Home" at bounding box center [35, 48] width 20 height 11
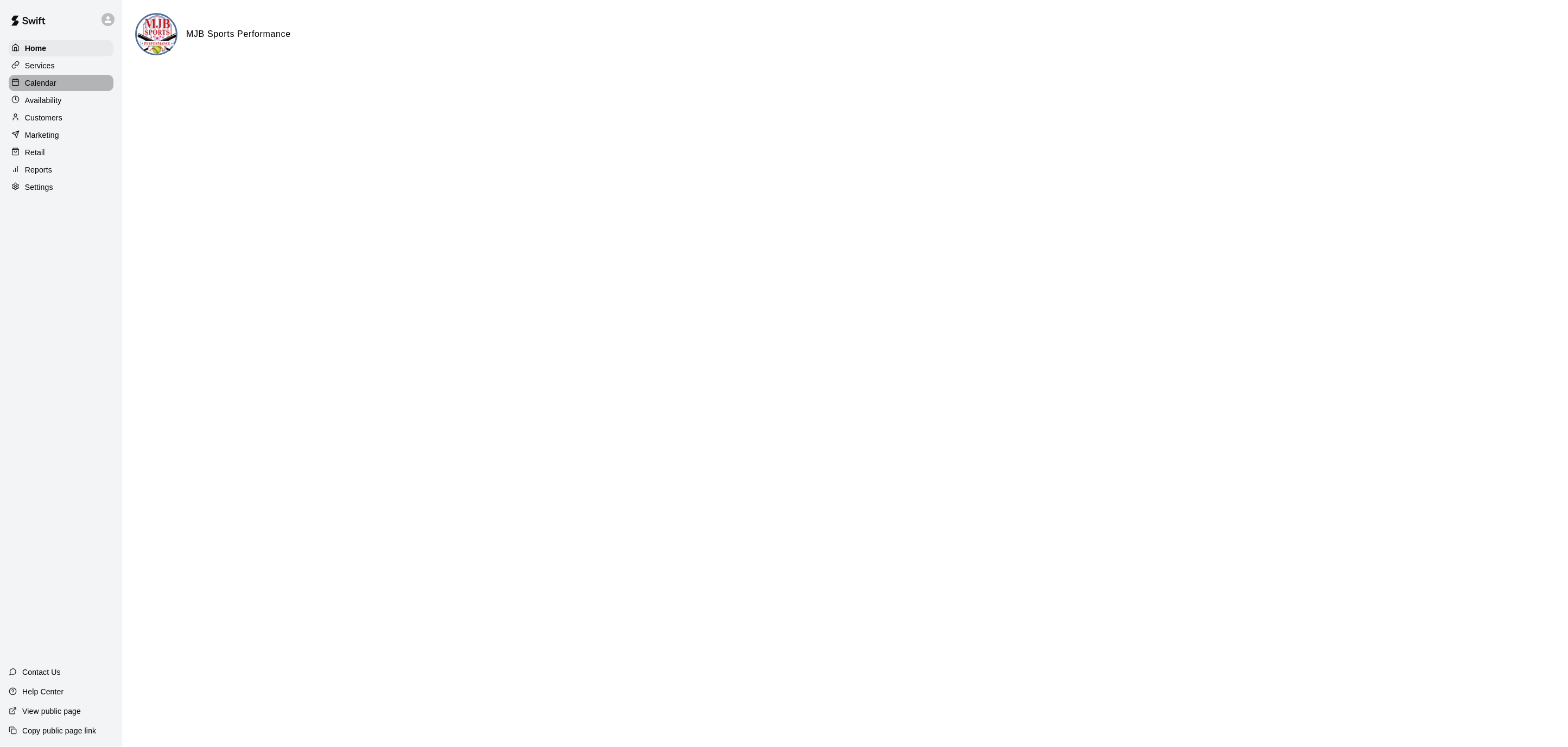
click at [41, 85] on p "Calendar" at bounding box center [41, 82] width 32 height 11
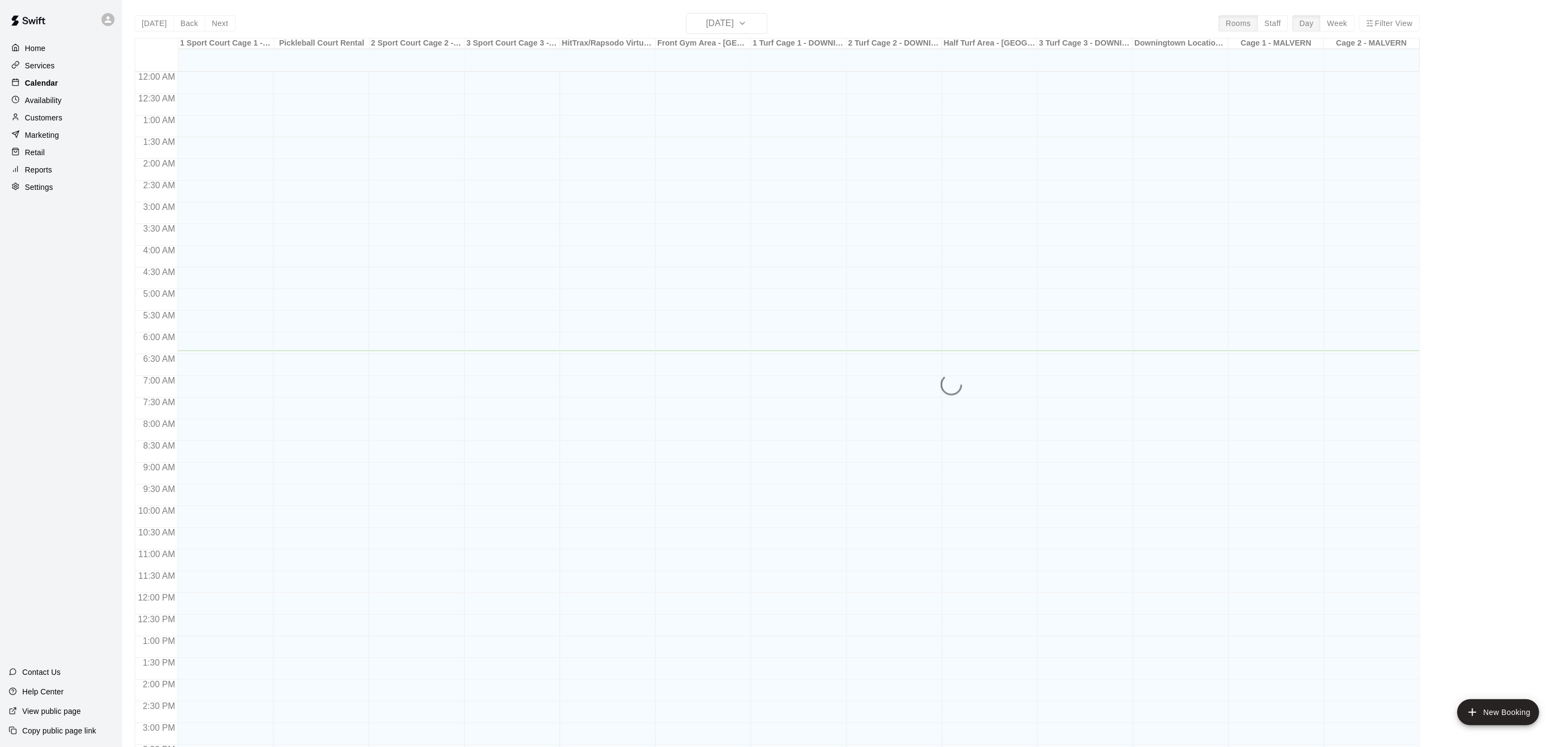
scroll to position [279, 0]
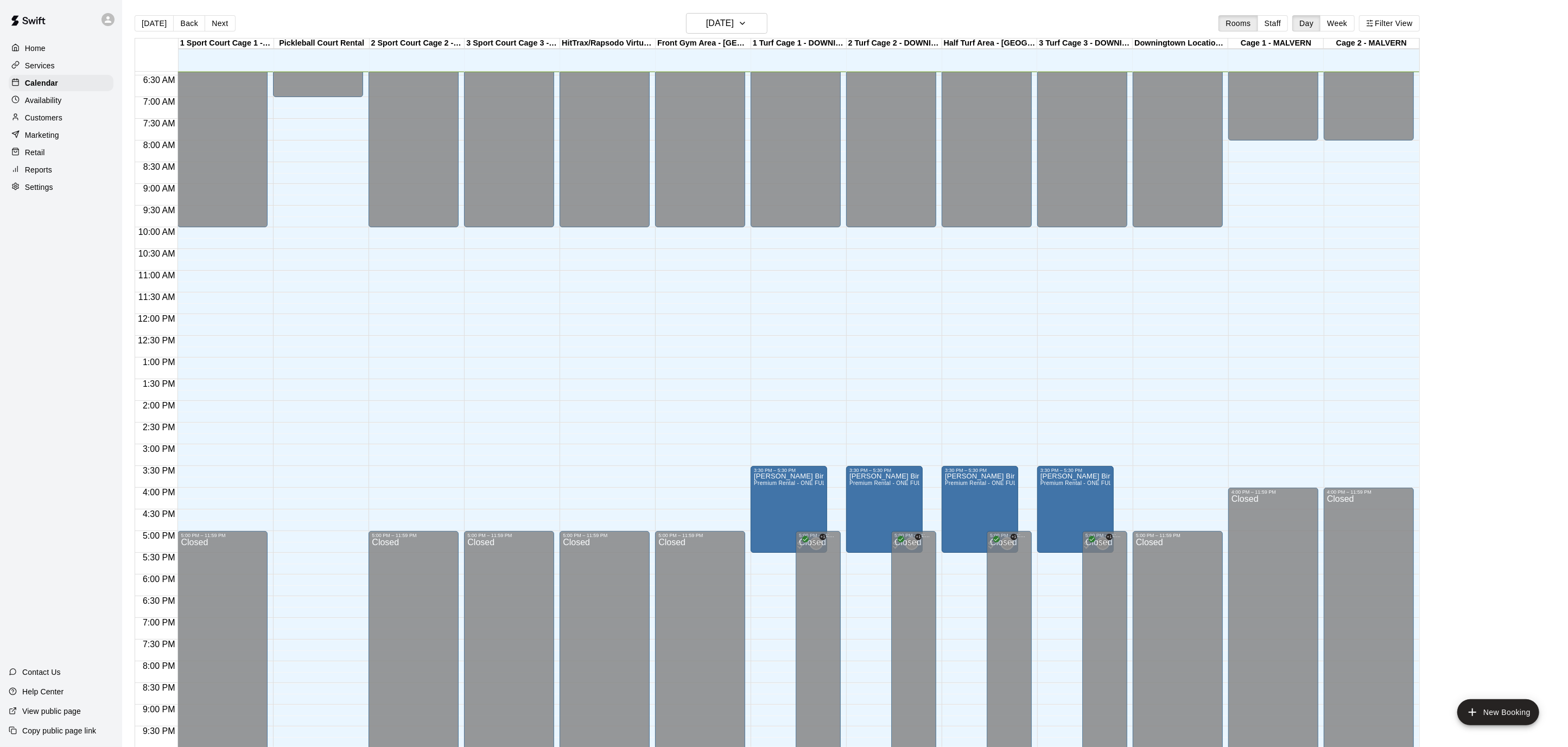
click at [66, 43] on div "Home" at bounding box center [61, 48] width 105 height 16
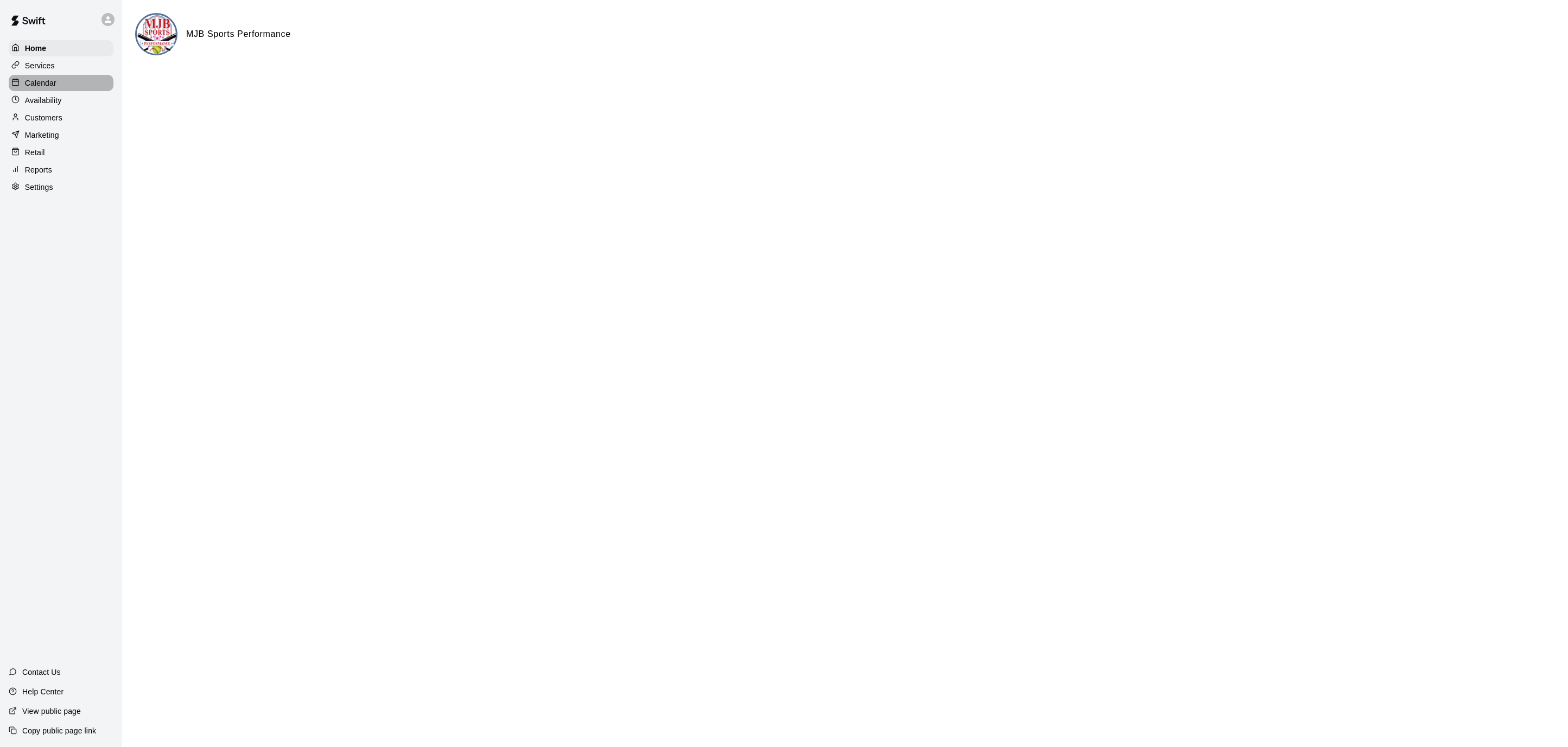
click at [50, 86] on p "Calendar" at bounding box center [41, 82] width 32 height 11
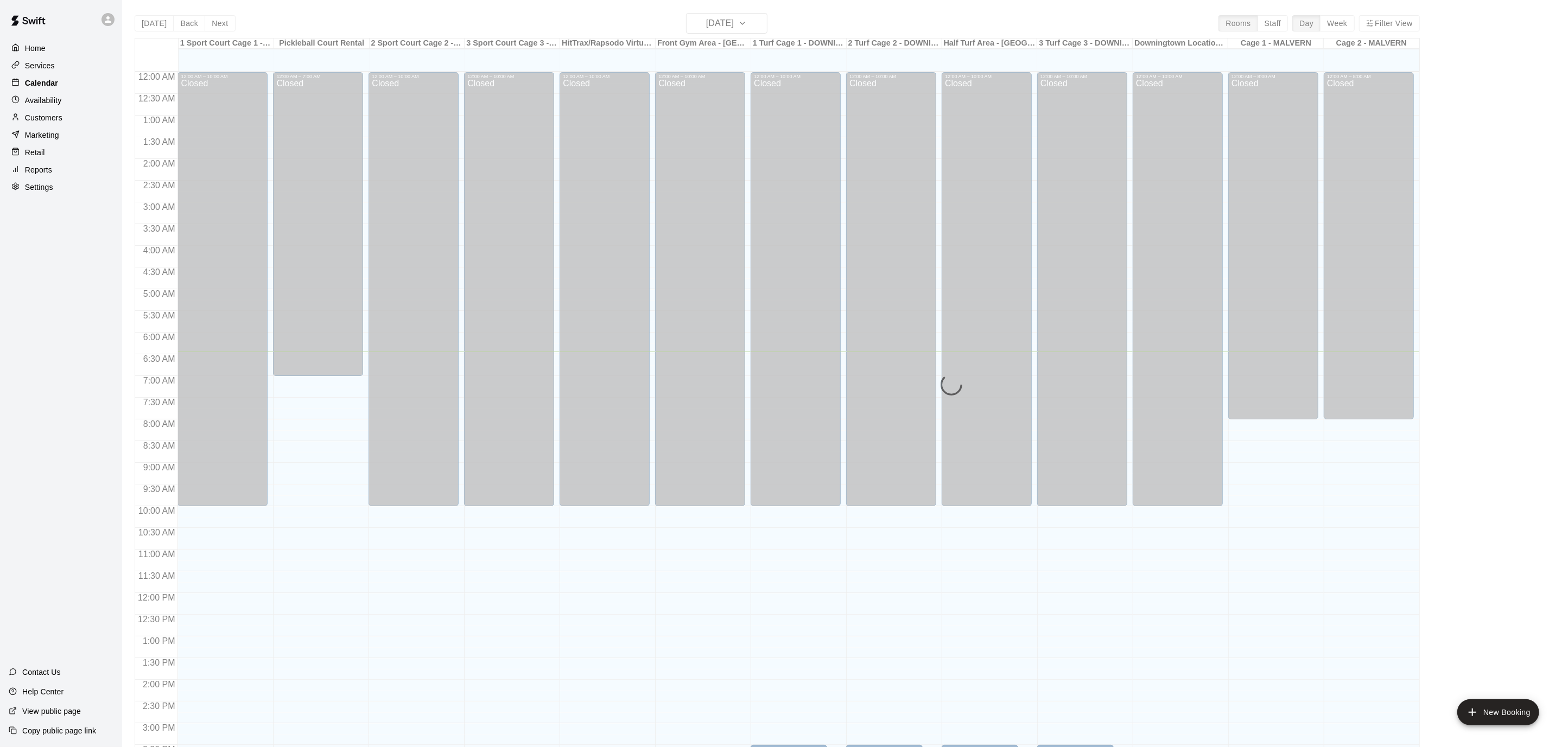
scroll to position [279, 0]
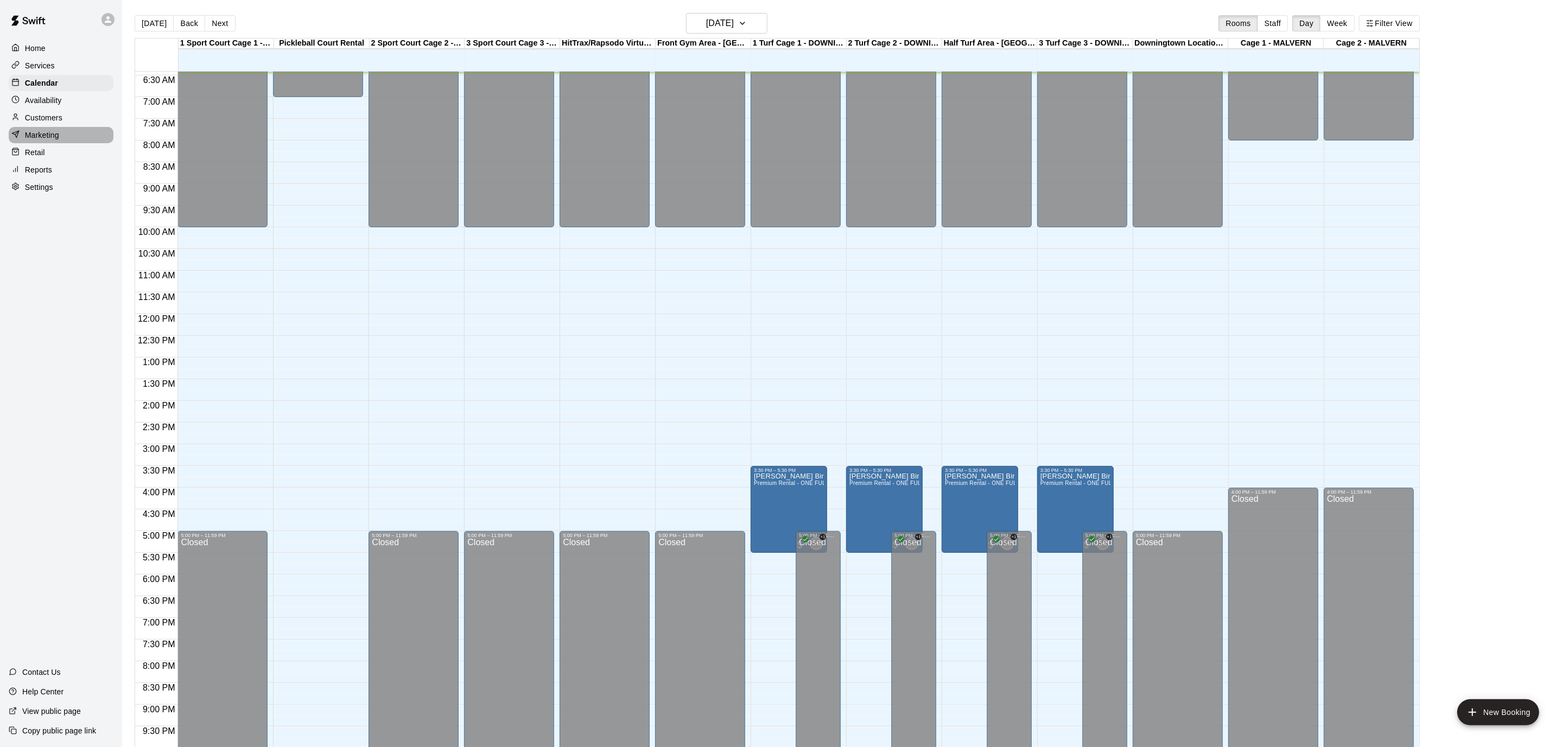
click at [69, 138] on div "Marketing" at bounding box center [61, 135] width 105 height 16
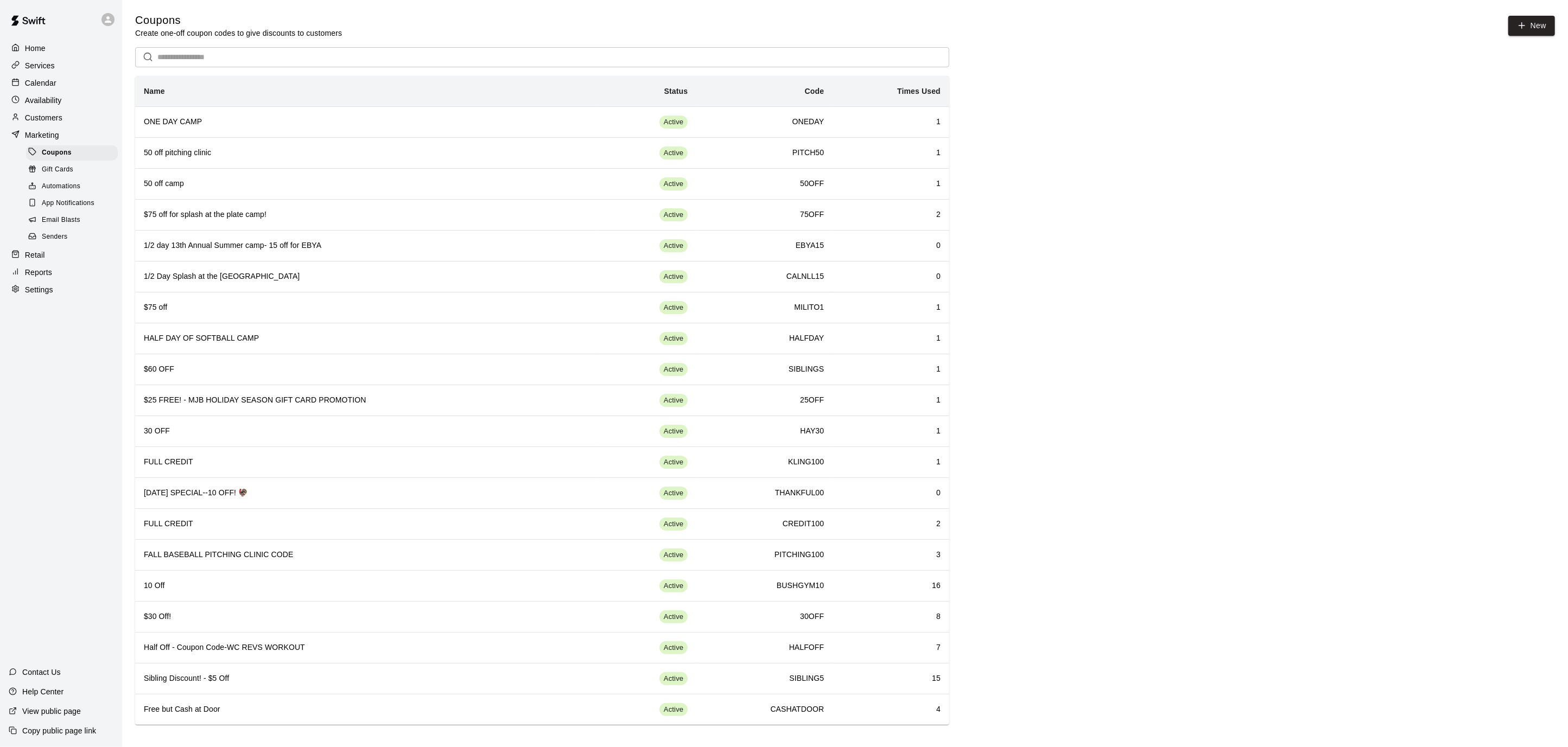
click at [49, 219] on span "Email Blasts" at bounding box center [60, 219] width 38 height 11
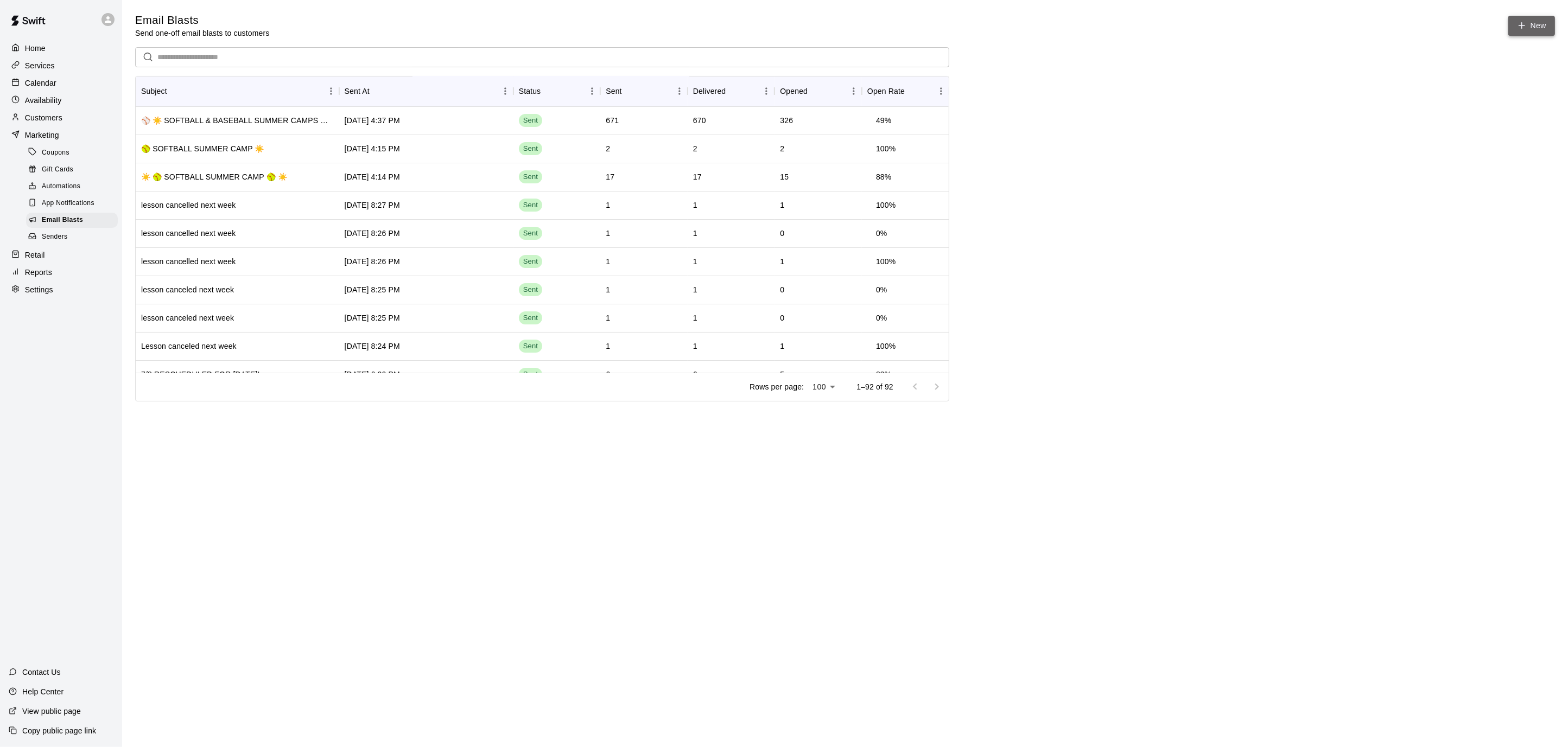
click at [1537, 28] on link "New" at bounding box center [1531, 25] width 46 height 20
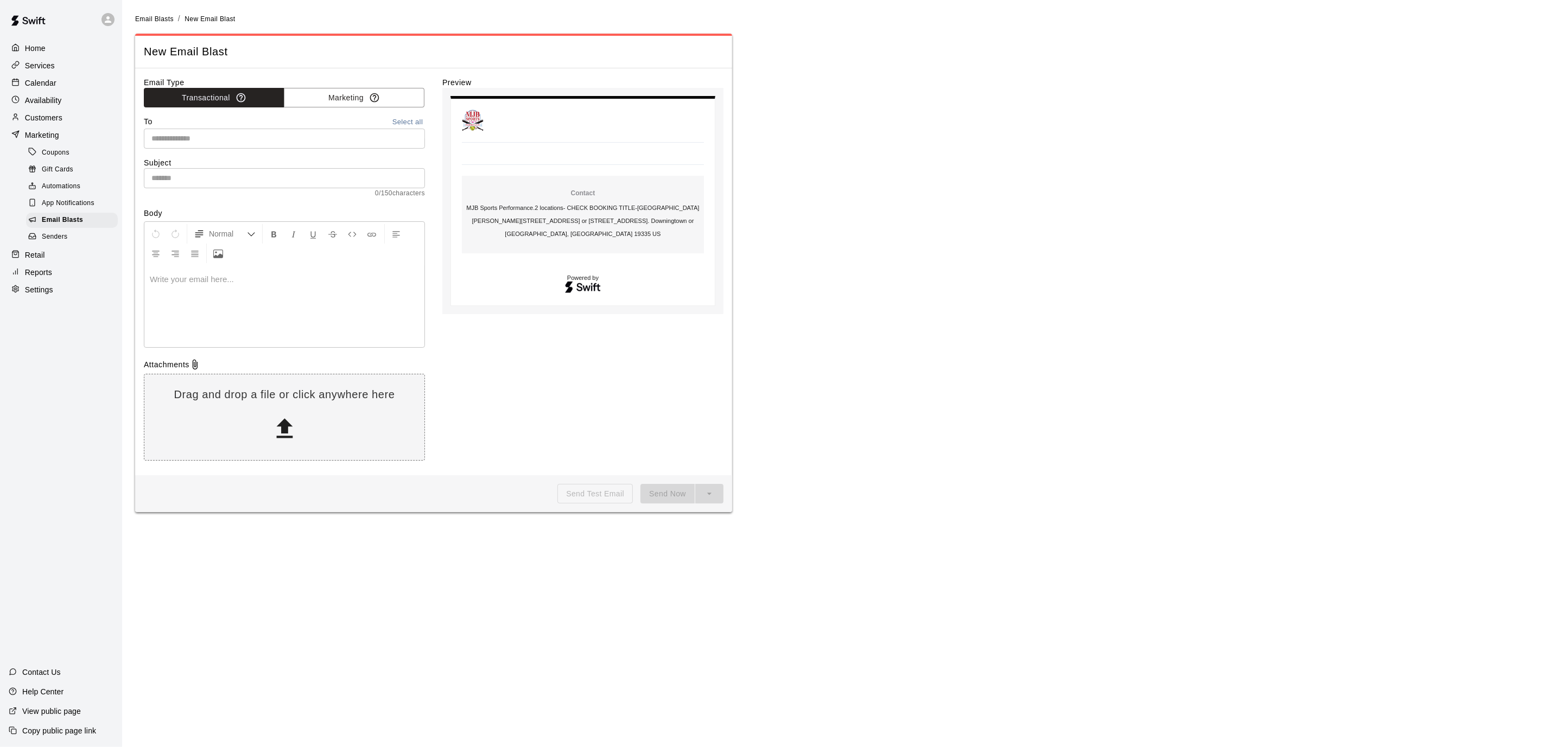
click at [410, 119] on button "Select all" at bounding box center [407, 122] width 35 height 12
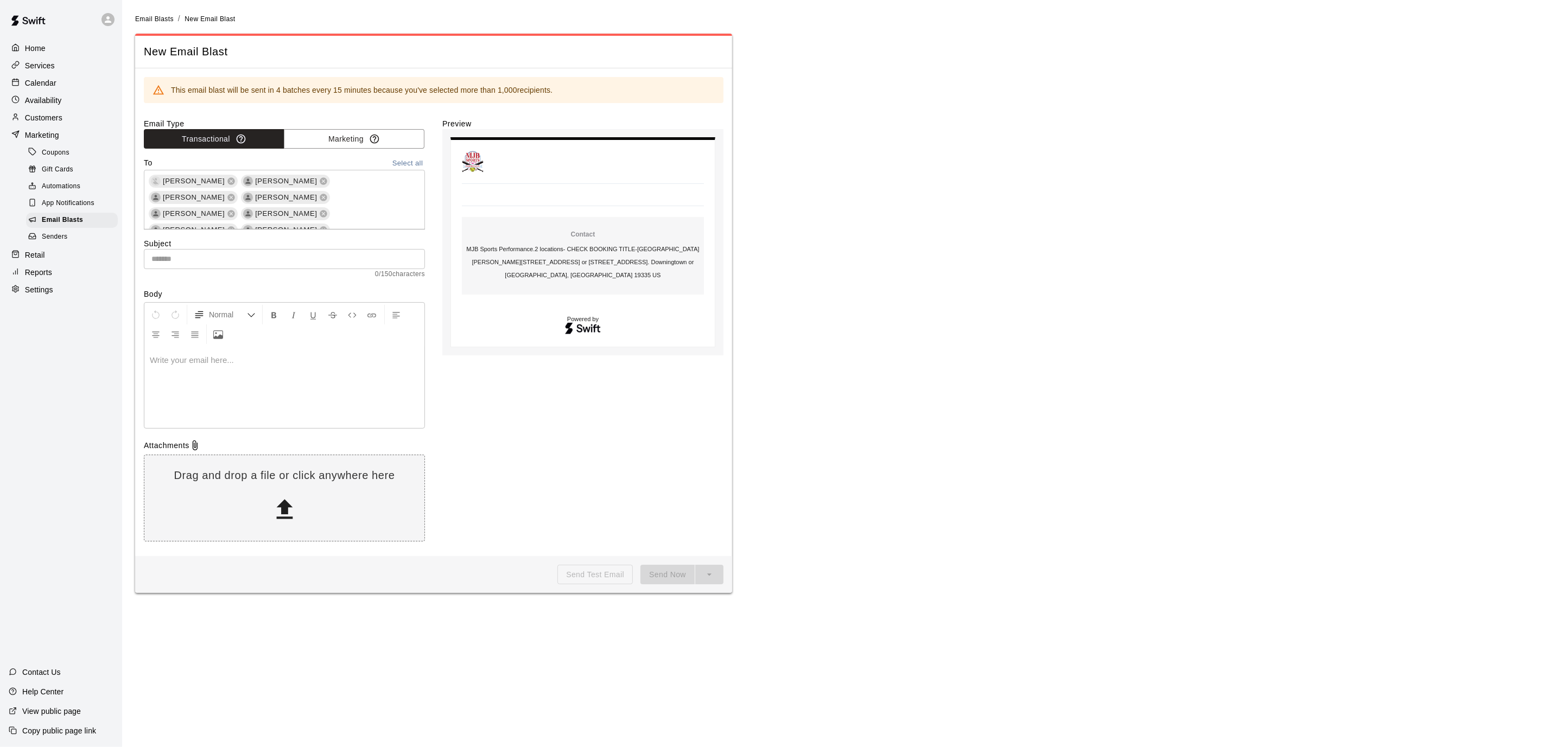
click at [192, 257] on input "text" at bounding box center [284, 258] width 281 height 20
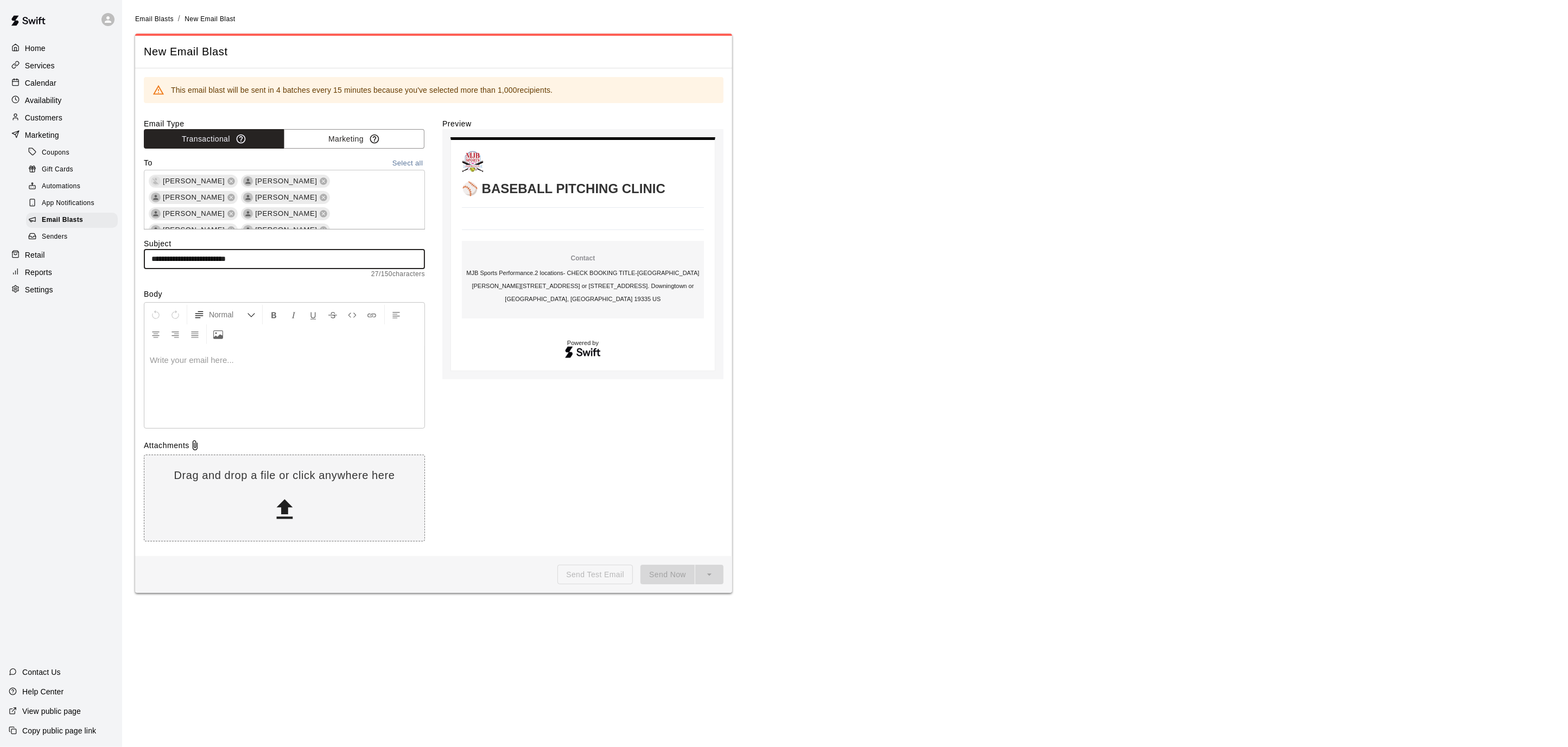
click at [157, 255] on input "**********" at bounding box center [284, 258] width 281 height 20
click at [329, 260] on input "**********" at bounding box center [284, 258] width 281 height 20
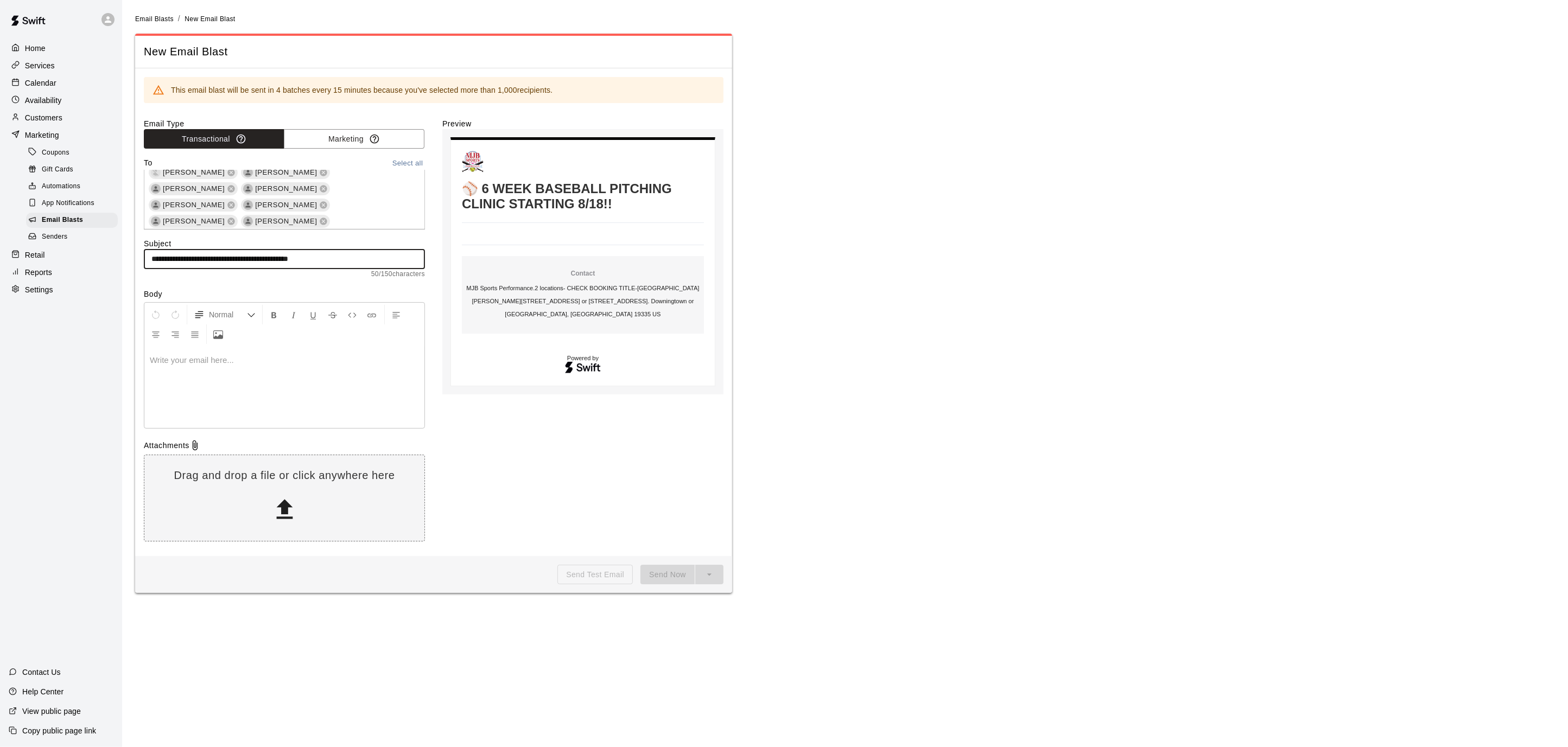
type input "**********"
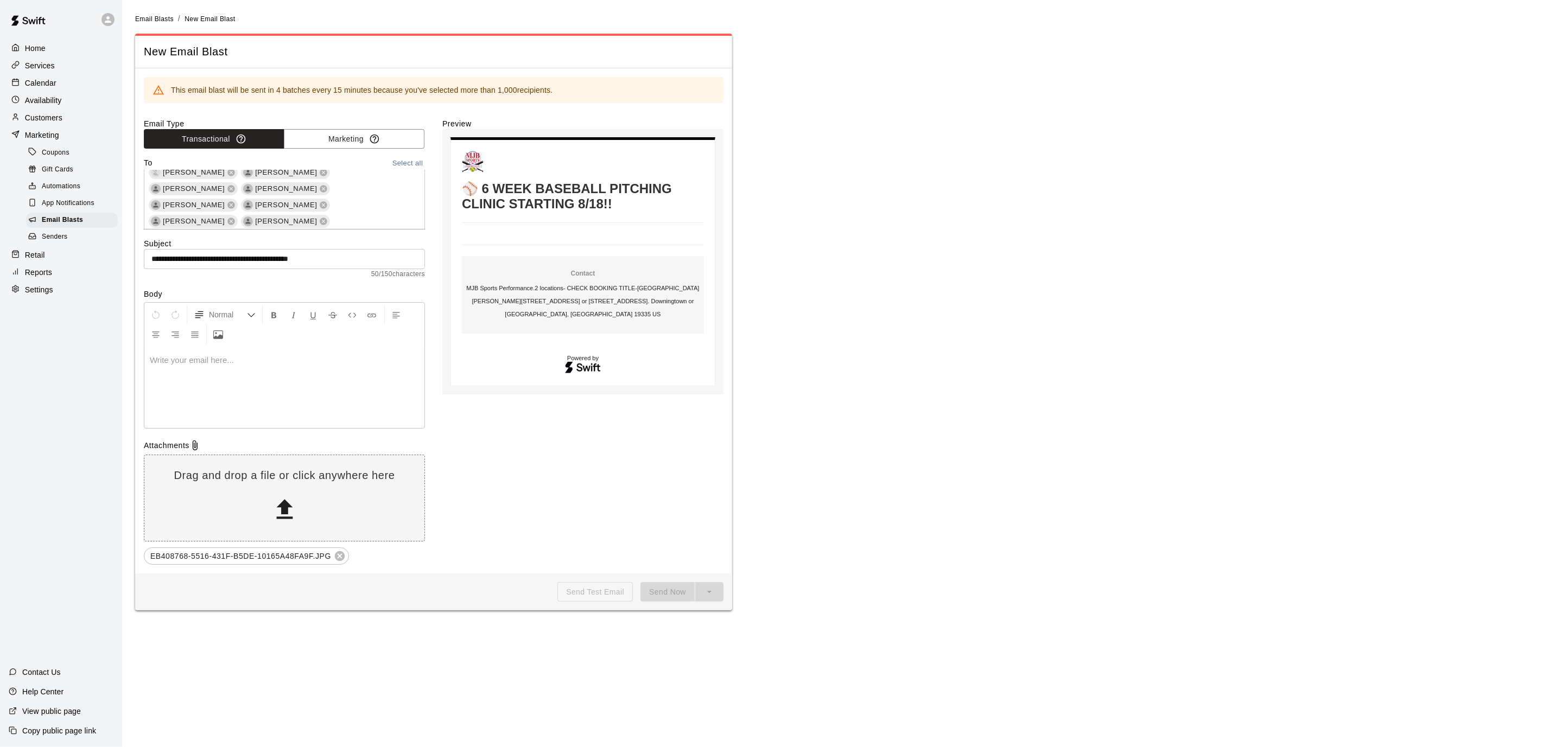
click at [329, 380] on div at bounding box center [284, 388] width 280 height 81
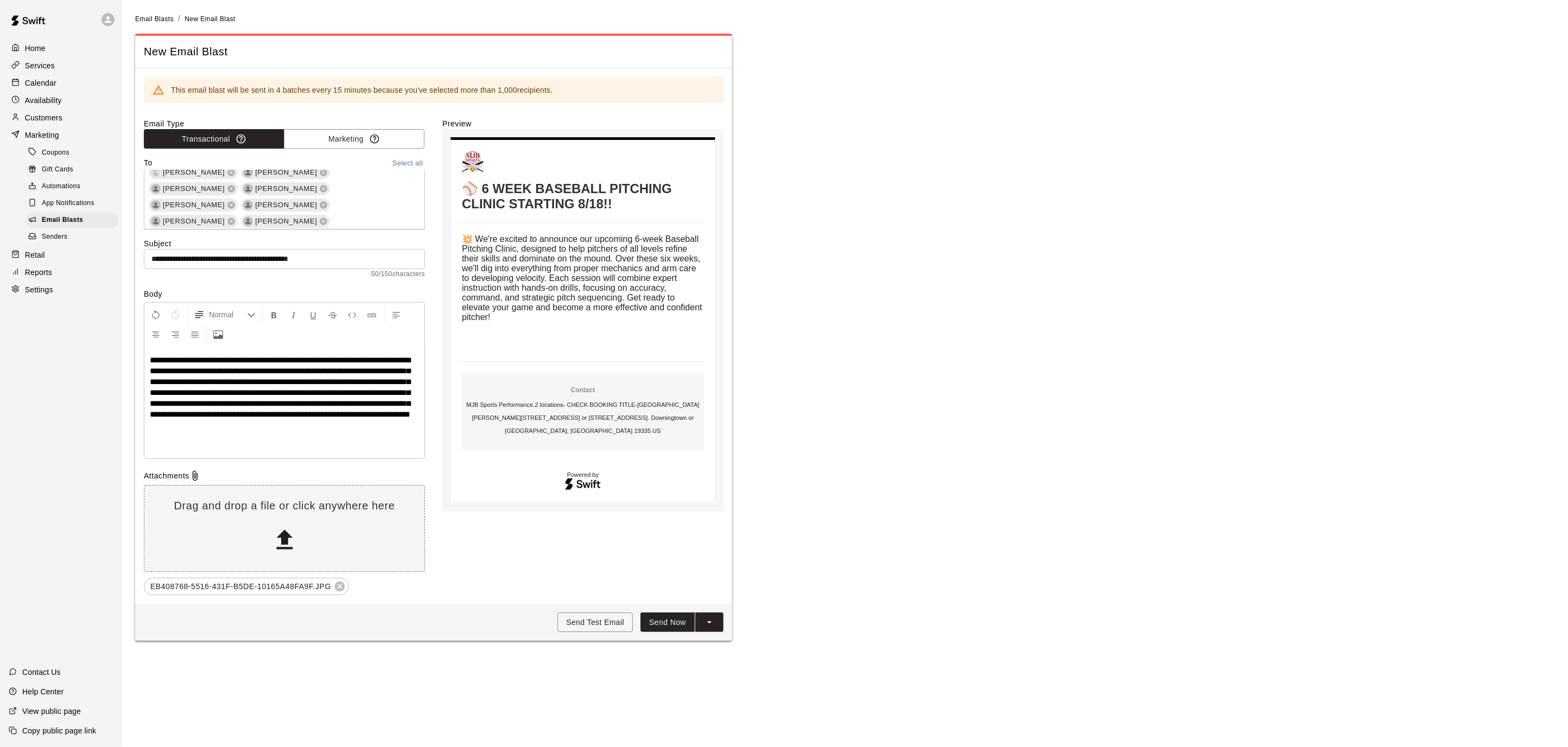
click at [206, 435] on p at bounding box center [284, 429] width 269 height 11
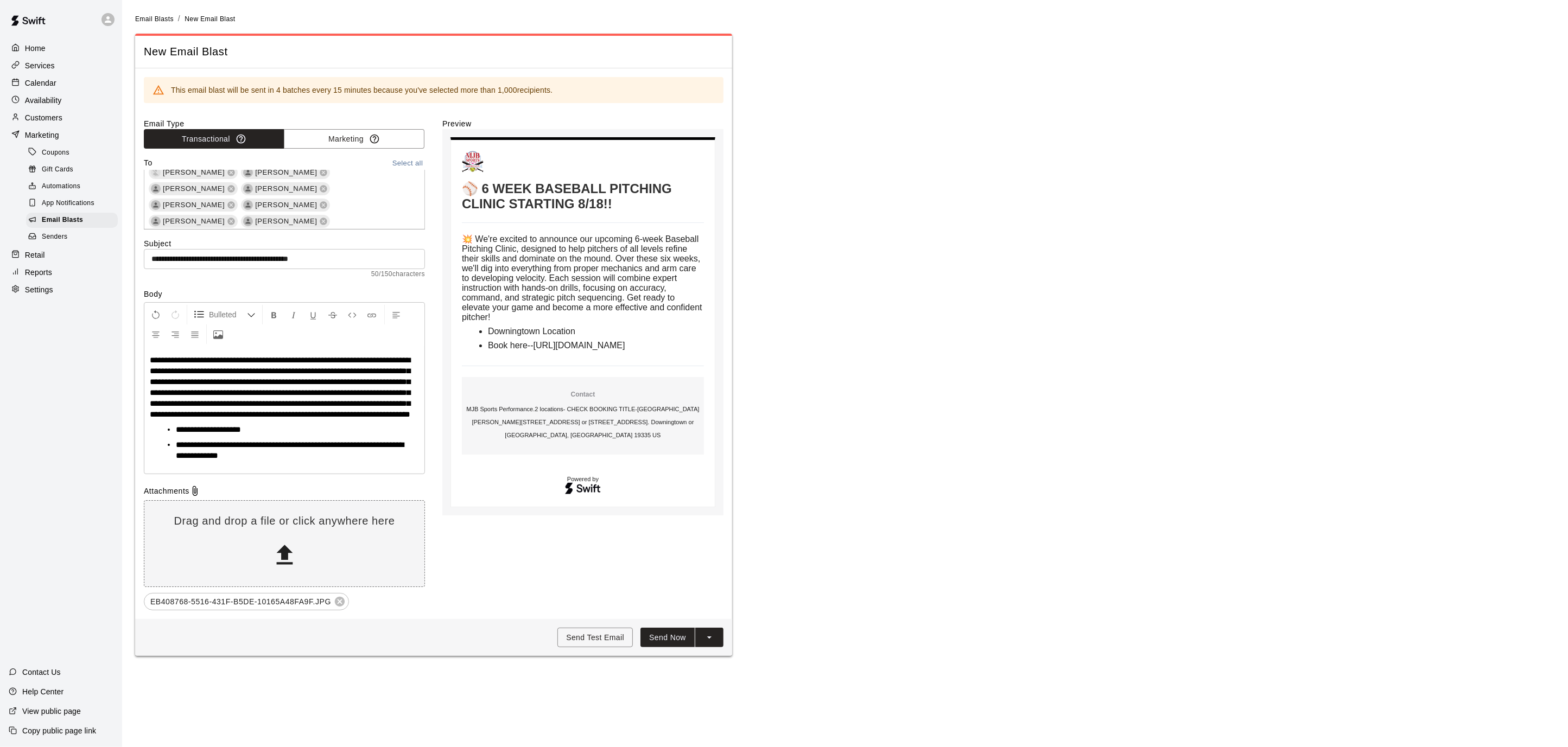
click at [169, 370] on span "**********" at bounding box center [280, 387] width 260 height 63
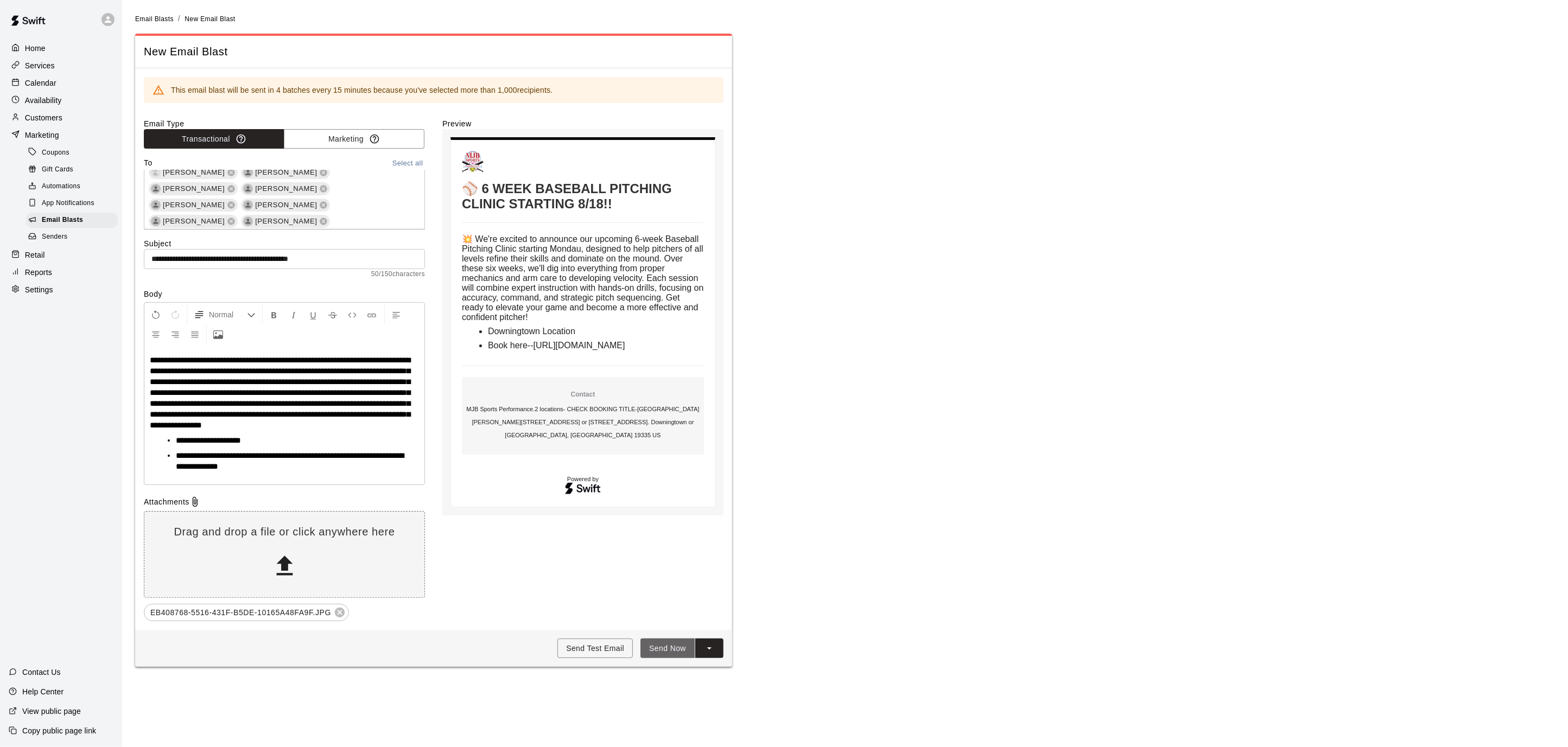
click at [675, 658] on button "Send Now" at bounding box center [667, 649] width 54 height 20
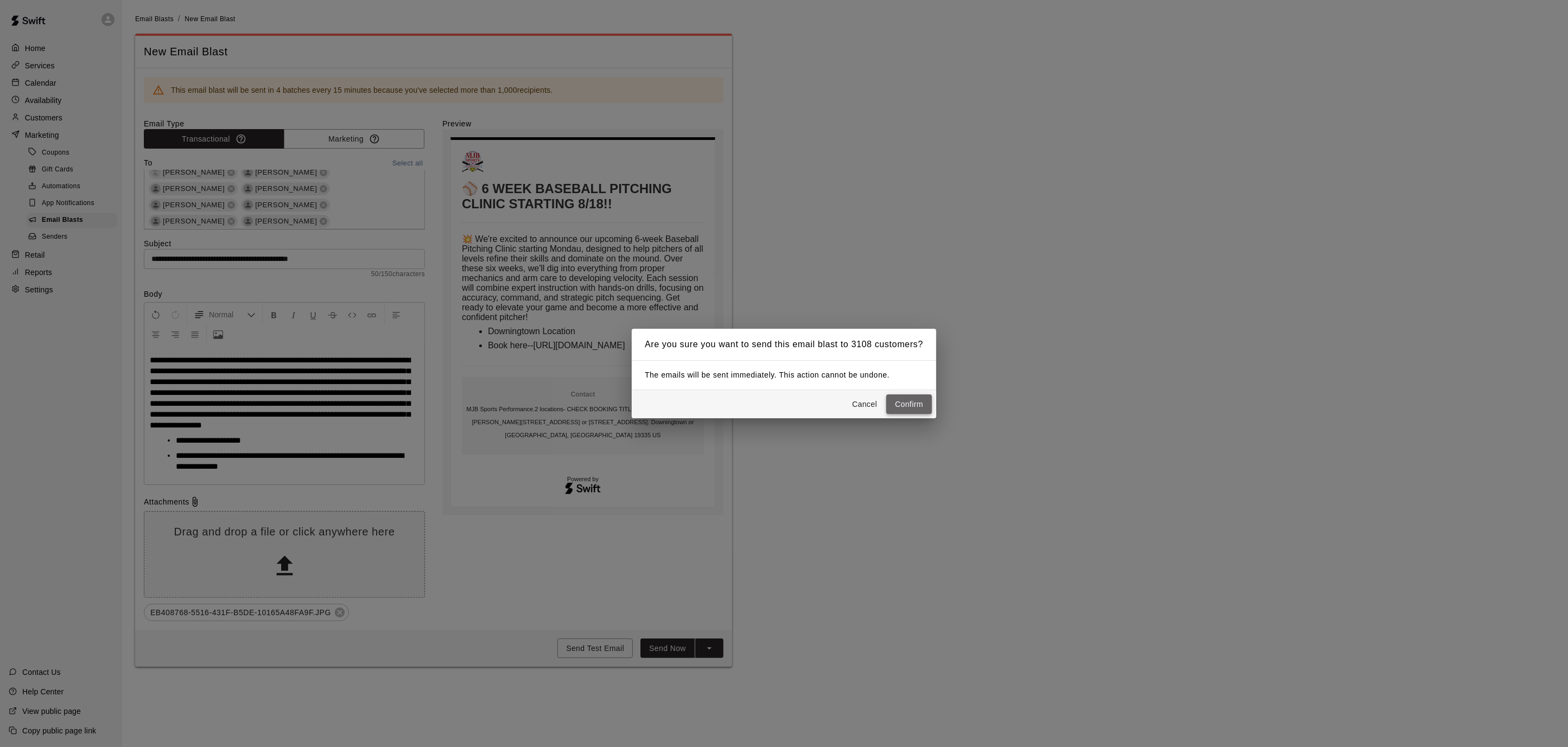
click at [907, 406] on button "Confirm" at bounding box center [909, 404] width 46 height 20
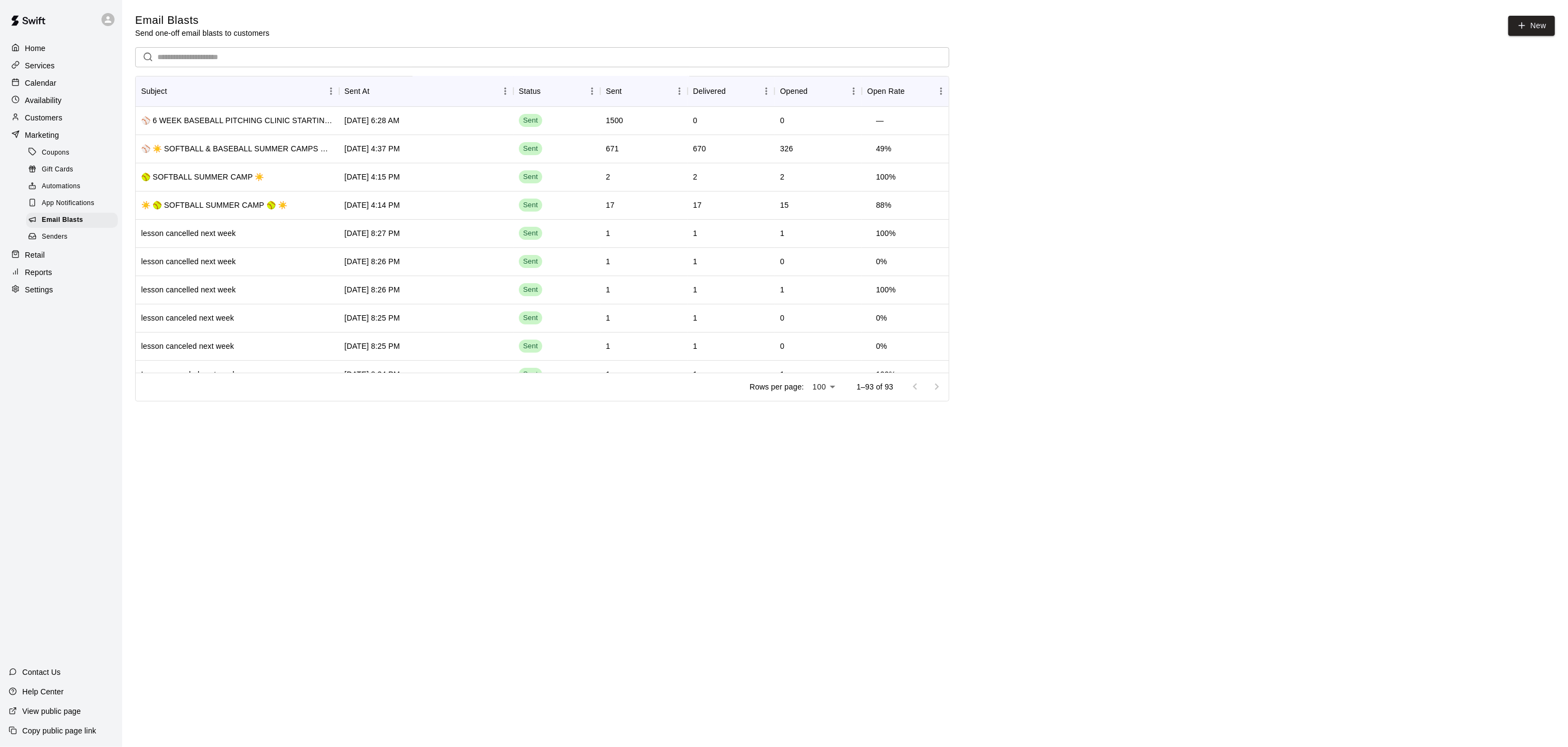
click at [25, 44] on p "Home" at bounding box center [35, 48] width 20 height 11
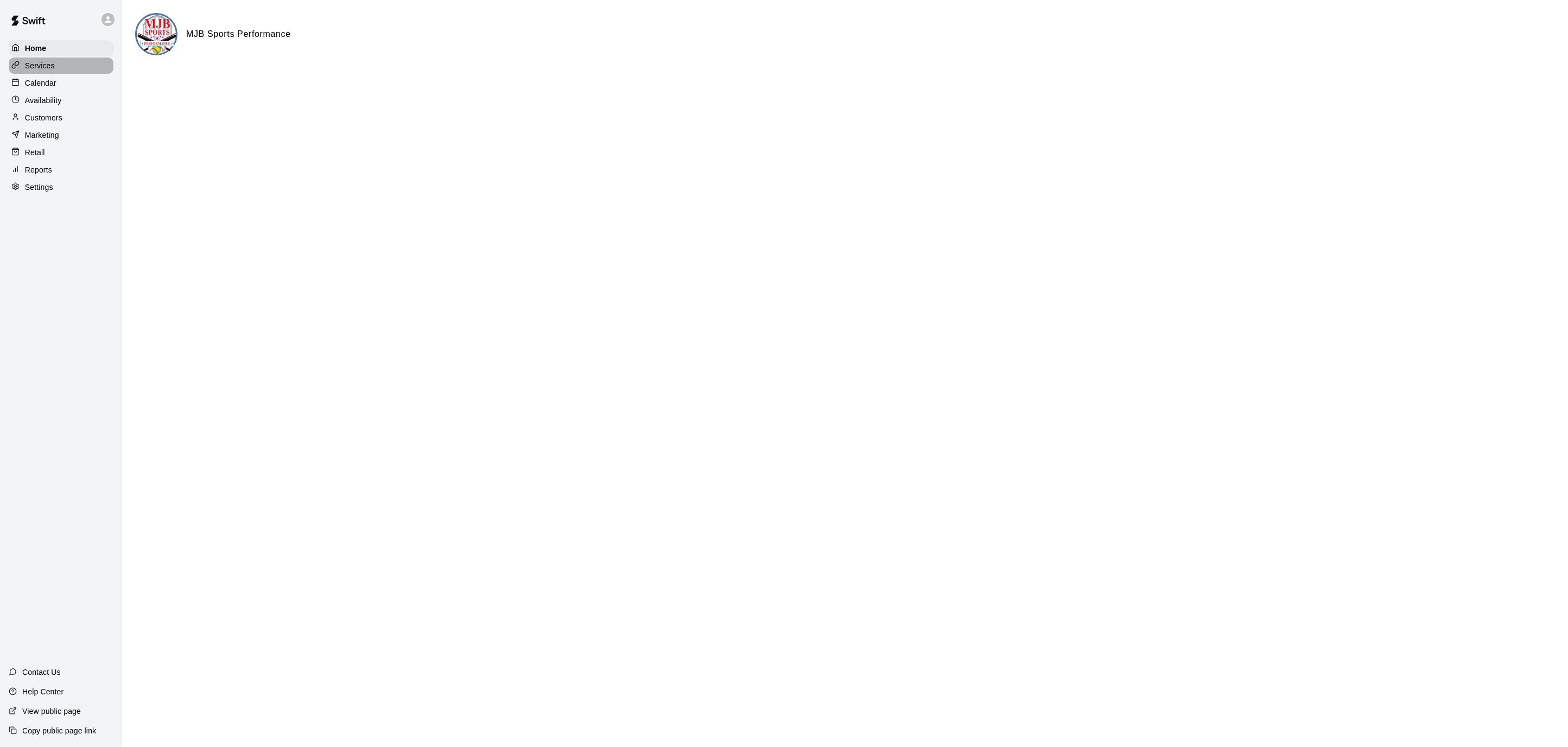
click at [46, 60] on p "Services" at bounding box center [40, 65] width 30 height 11
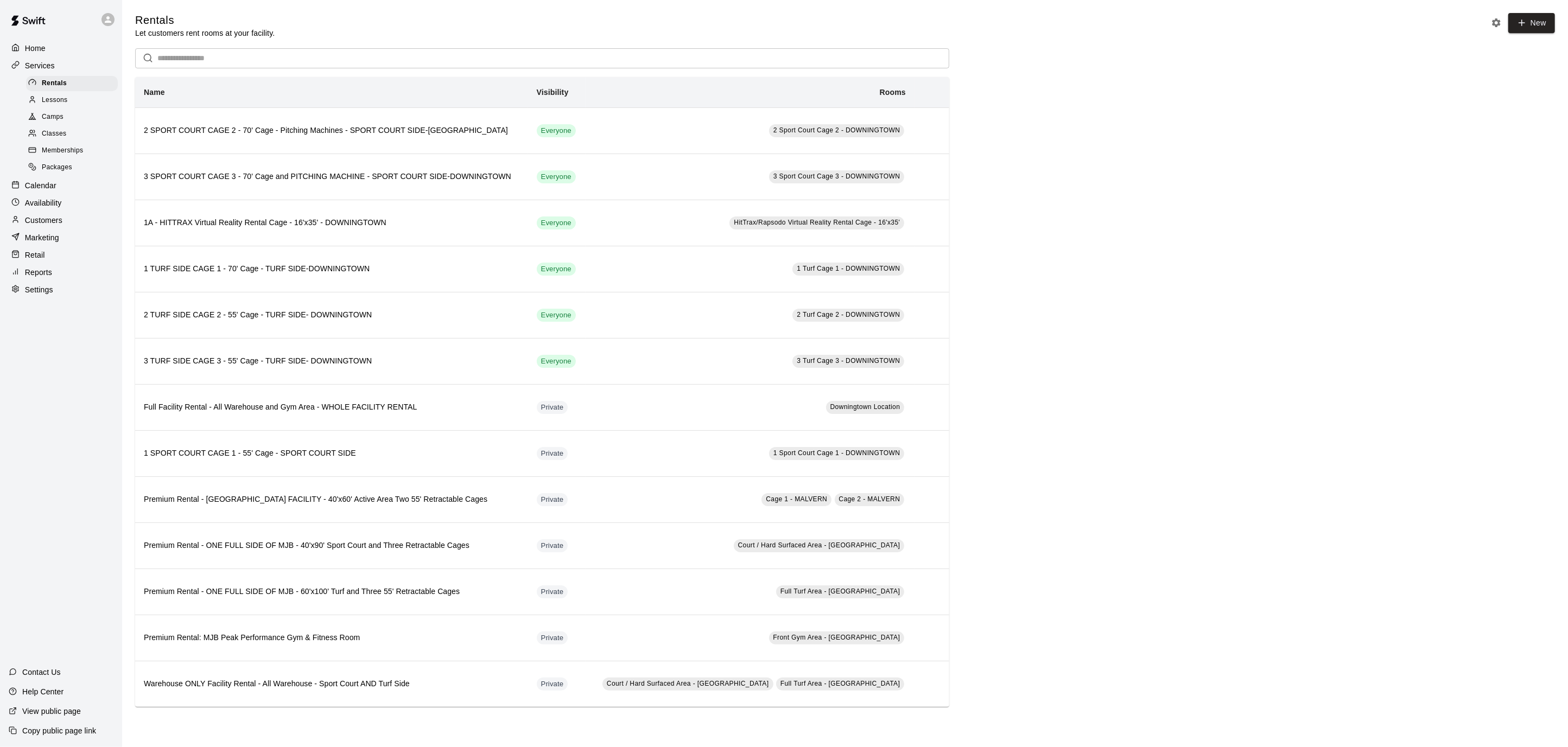
click at [59, 115] on span "Camps" at bounding box center [52, 117] width 22 height 11
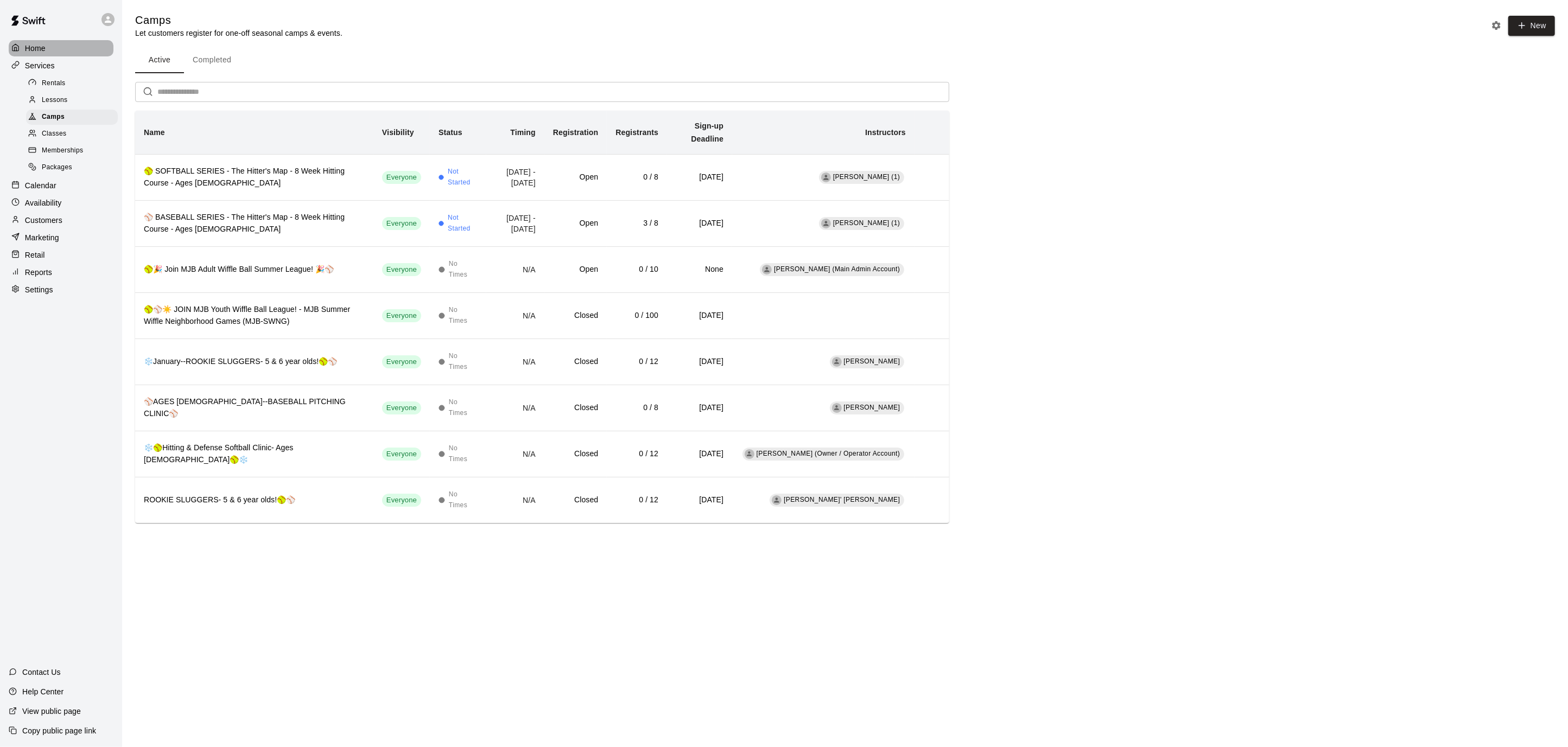
click at [46, 40] on div "Home" at bounding box center [61, 48] width 105 height 16
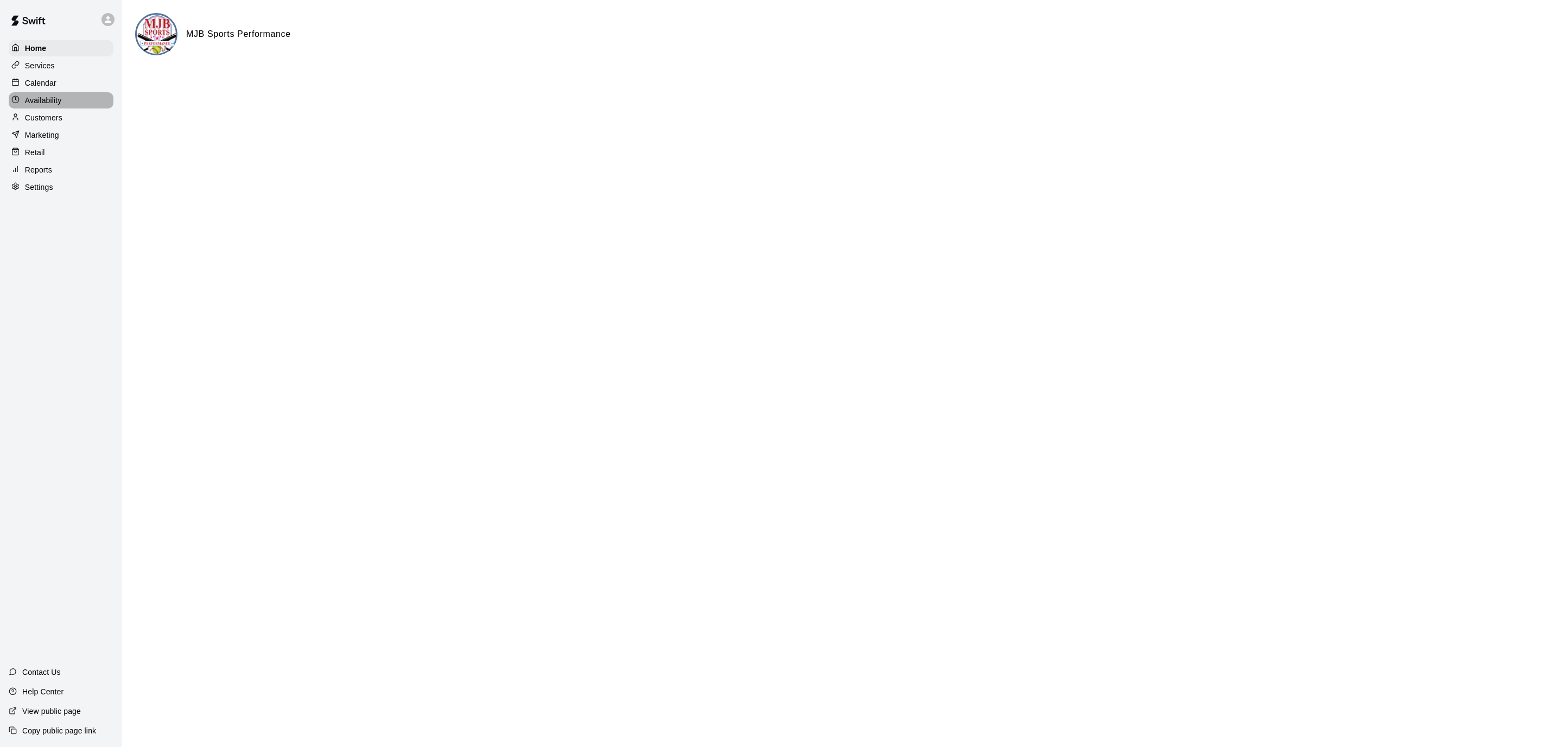
drag, startPoint x: 45, startPoint y: 98, endPoint x: 48, endPoint y: 89, distance: 9.5
click at [45, 98] on p "Availability" at bounding box center [43, 100] width 37 height 11
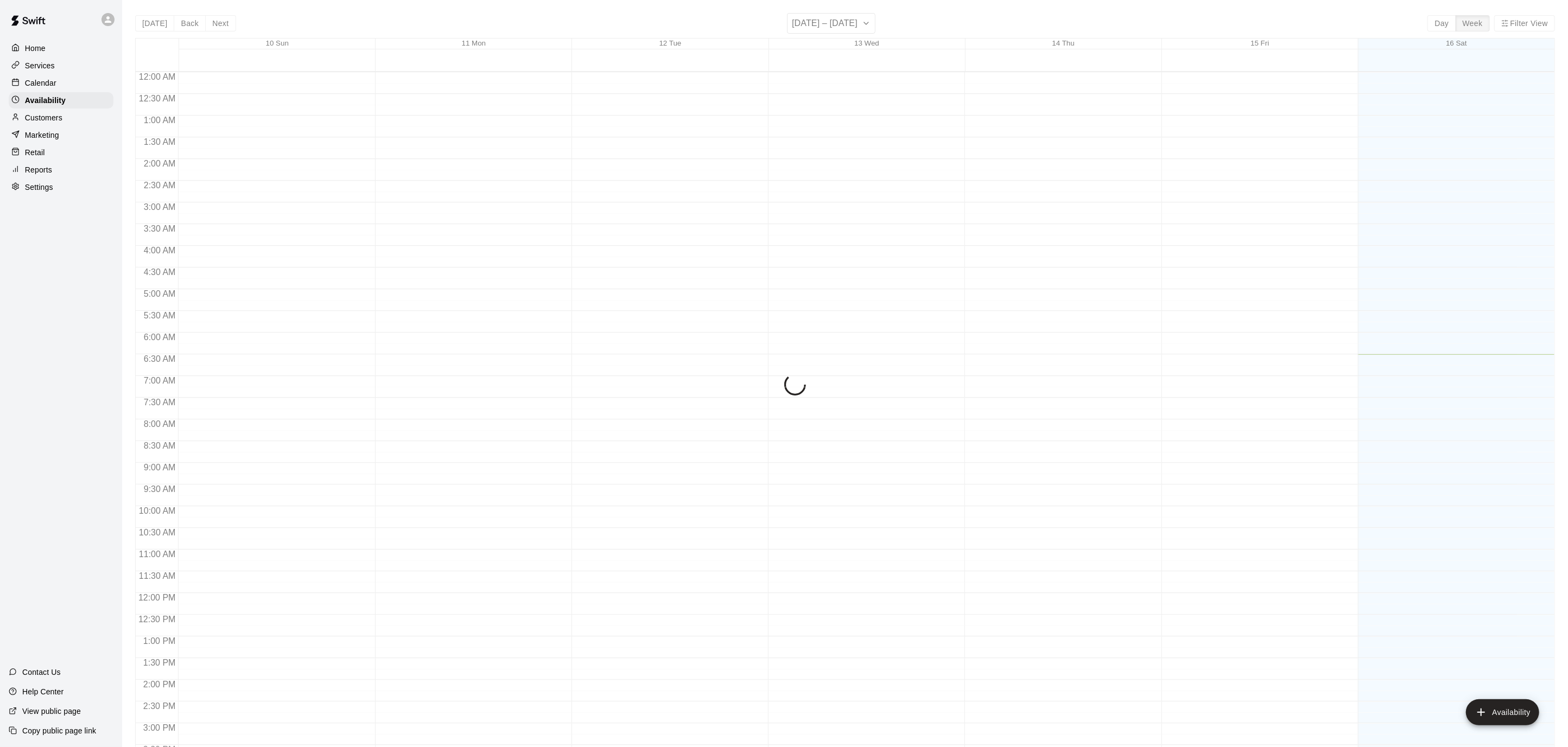
scroll to position [282, 0]
click at [53, 78] on p "Calendar" at bounding box center [41, 82] width 32 height 11
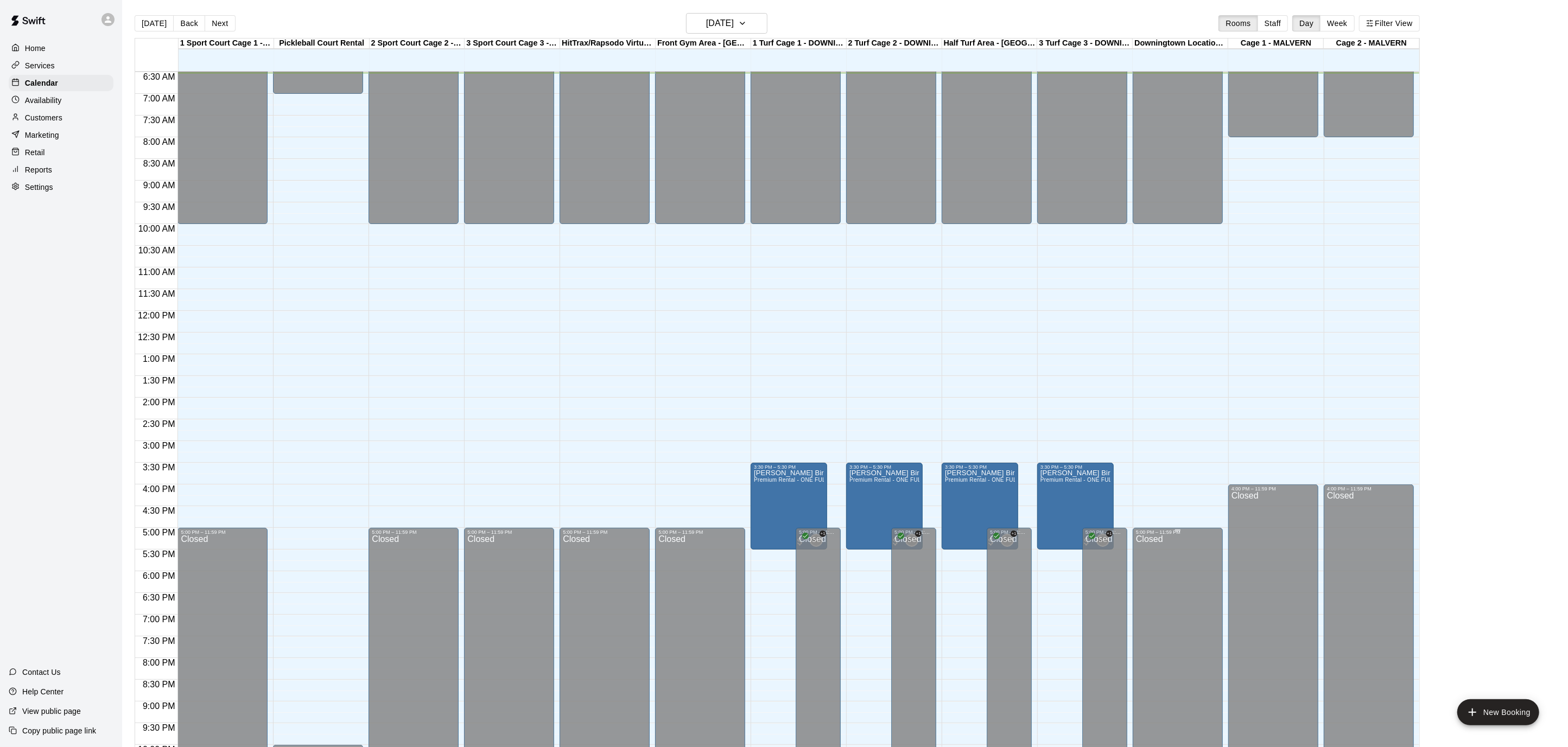
scroll to position [283, 0]
